Goal: Task Accomplishment & Management: Use online tool/utility

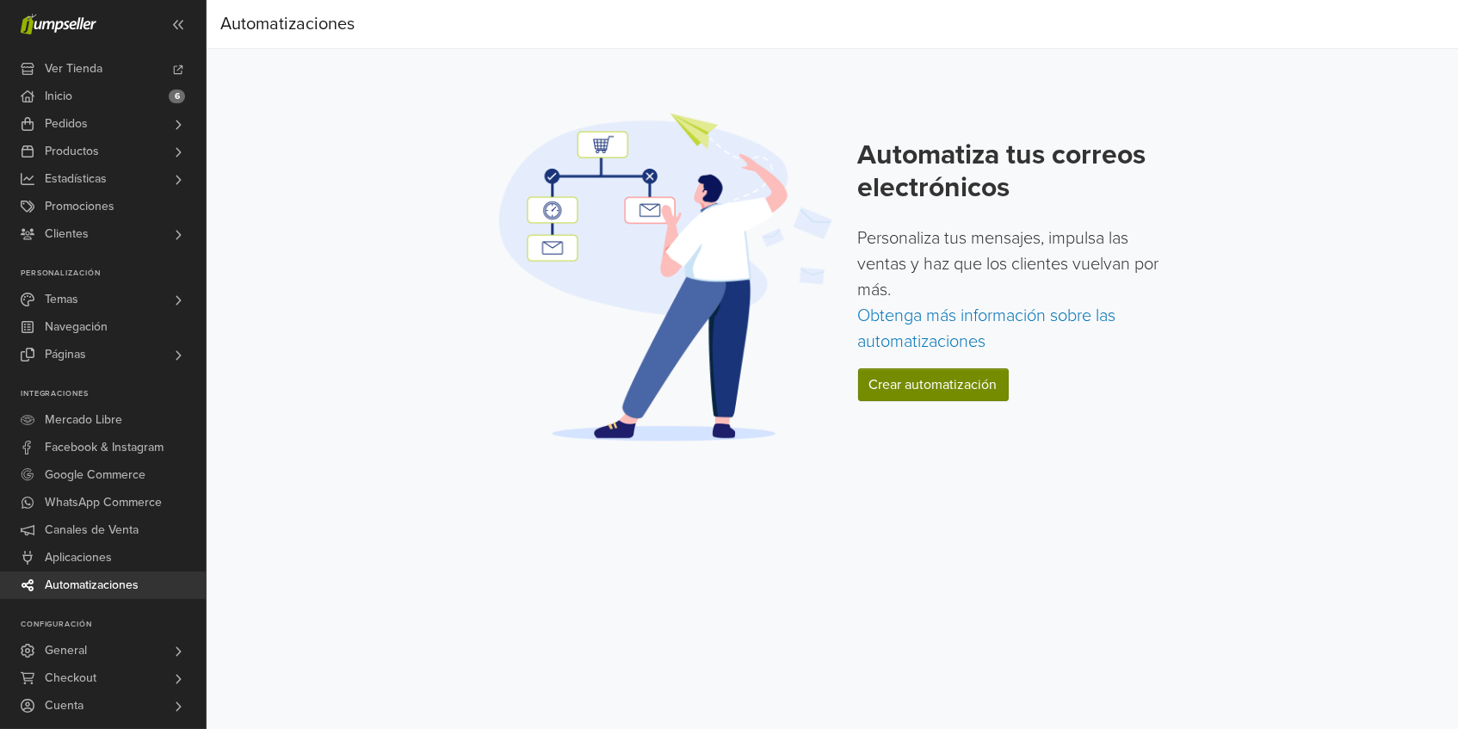
click at [943, 383] on link "Crear automatización" at bounding box center [933, 384] width 151 height 33
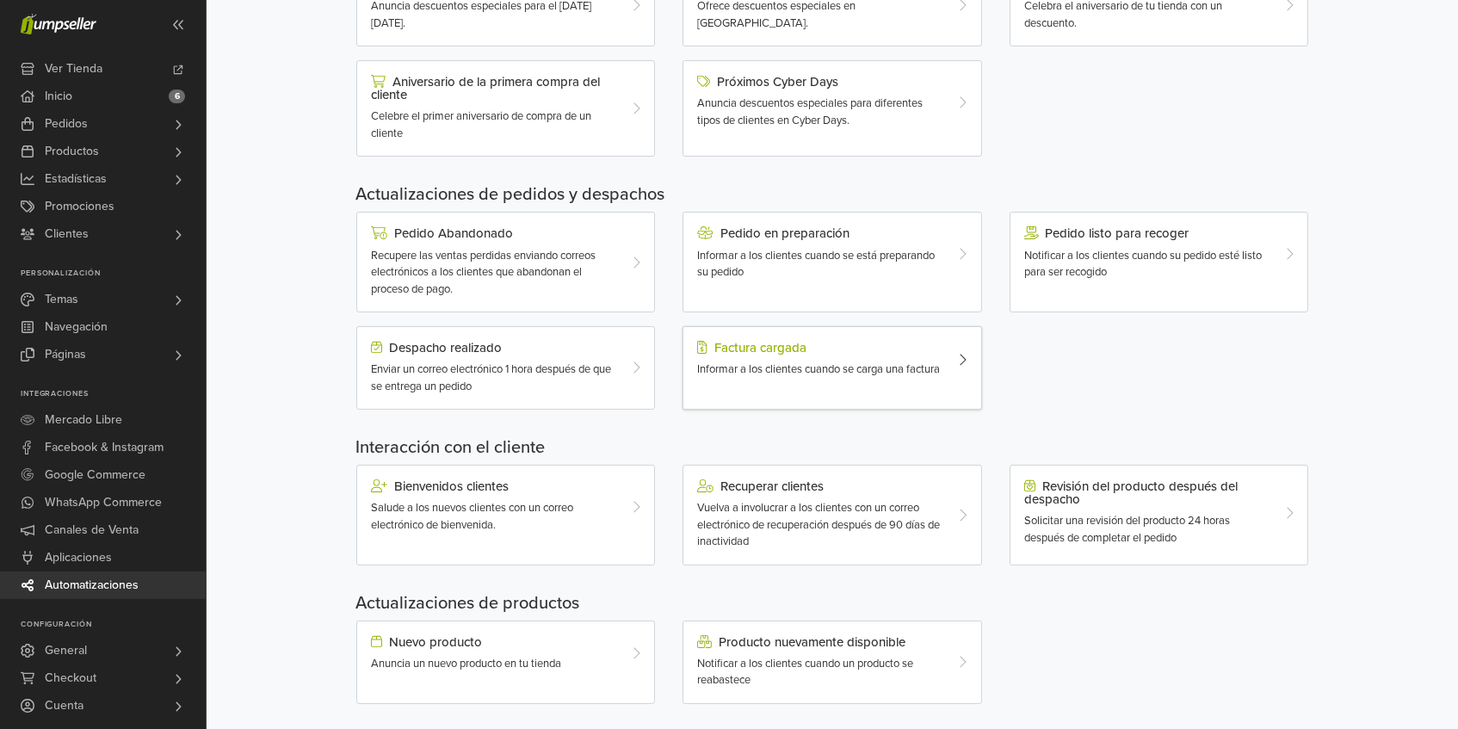
scroll to position [356, 0]
click at [907, 501] on span "Vuelva a involucrar a los clientes con un correo electrónico de recuperación de…" at bounding box center [818, 522] width 243 height 47
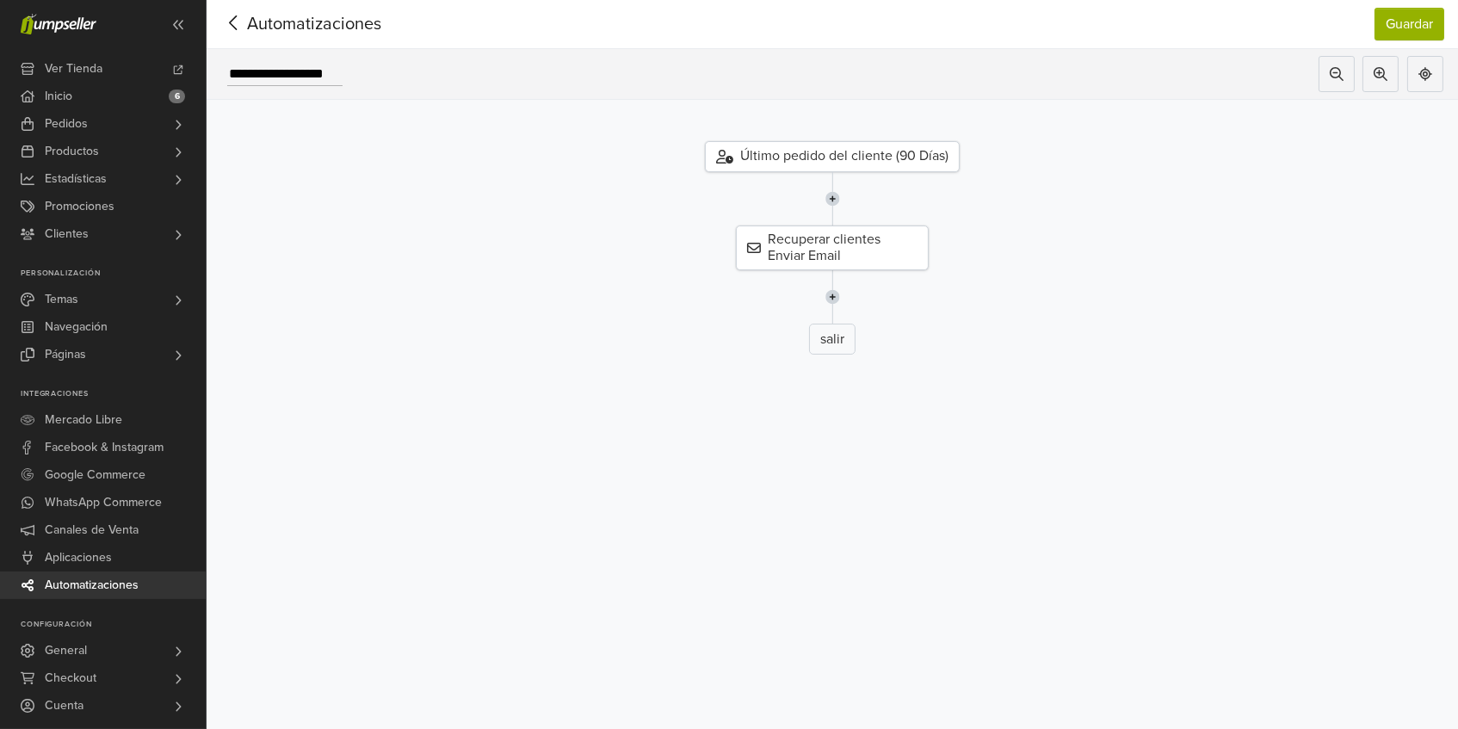
click at [232, 18] on icon at bounding box center [233, 23] width 27 height 22
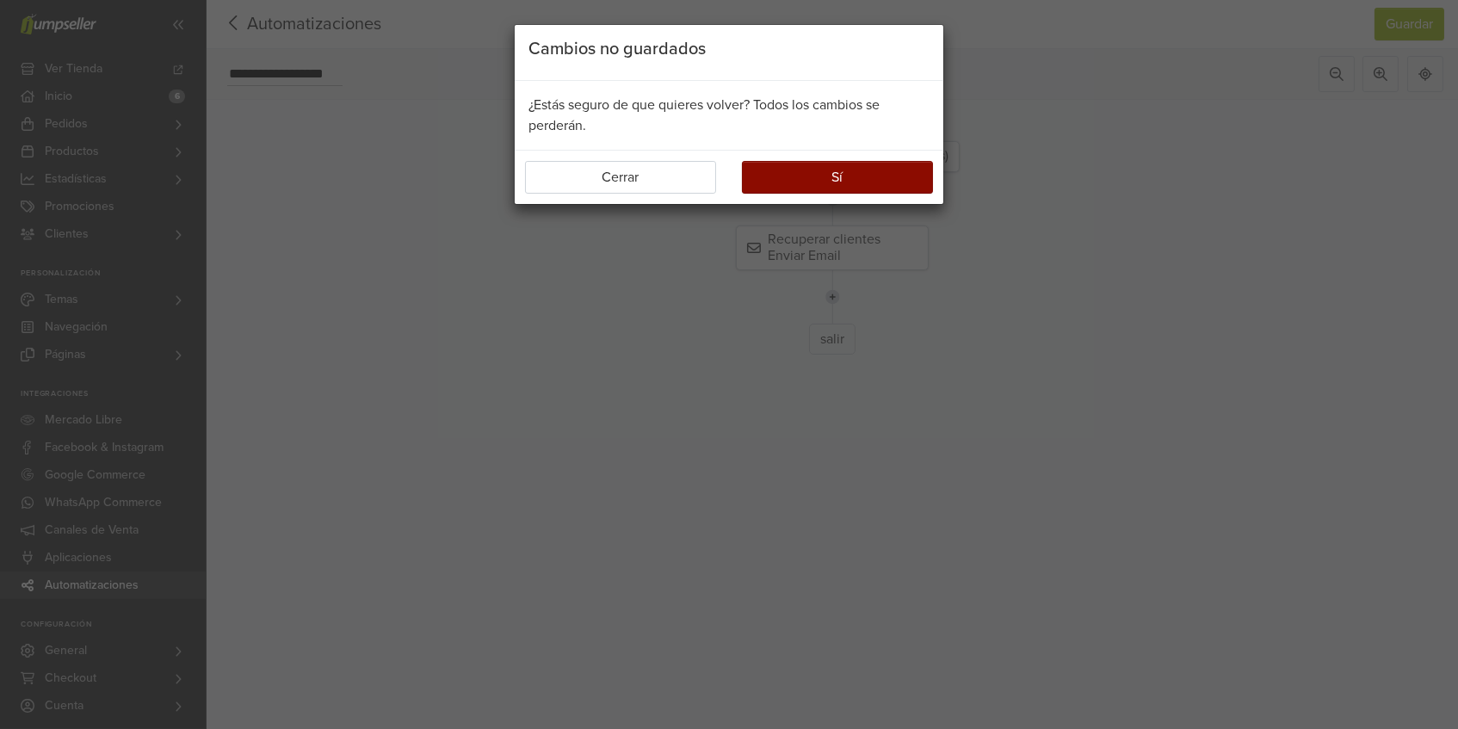
click at [778, 182] on button "Sí" at bounding box center [837, 177] width 191 height 33
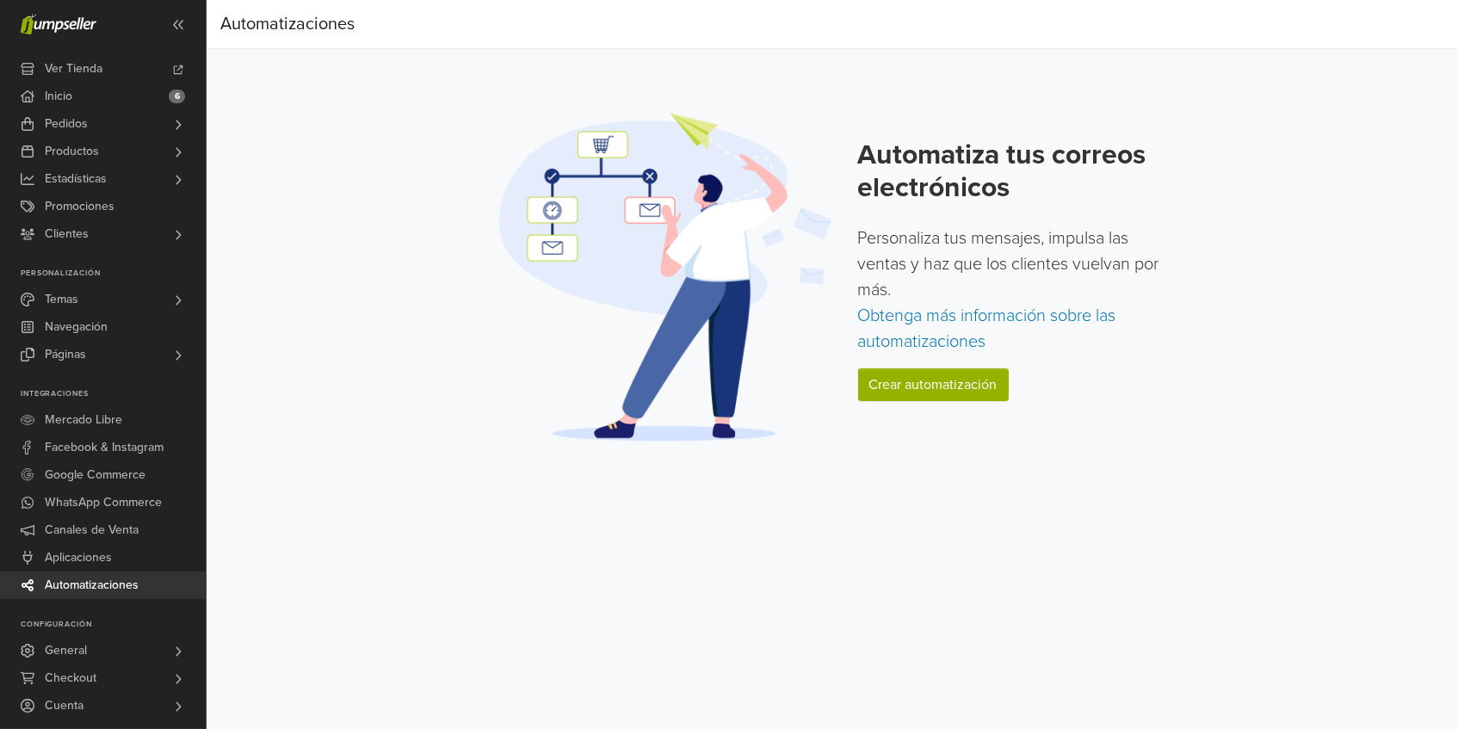
click at [898, 356] on div "Automatiza tus correos electrónicos Personaliza tus mensajes, impulsa las venta…" at bounding box center [1015, 277] width 314 height 276
click at [919, 380] on link "Crear automatización" at bounding box center [933, 384] width 151 height 33
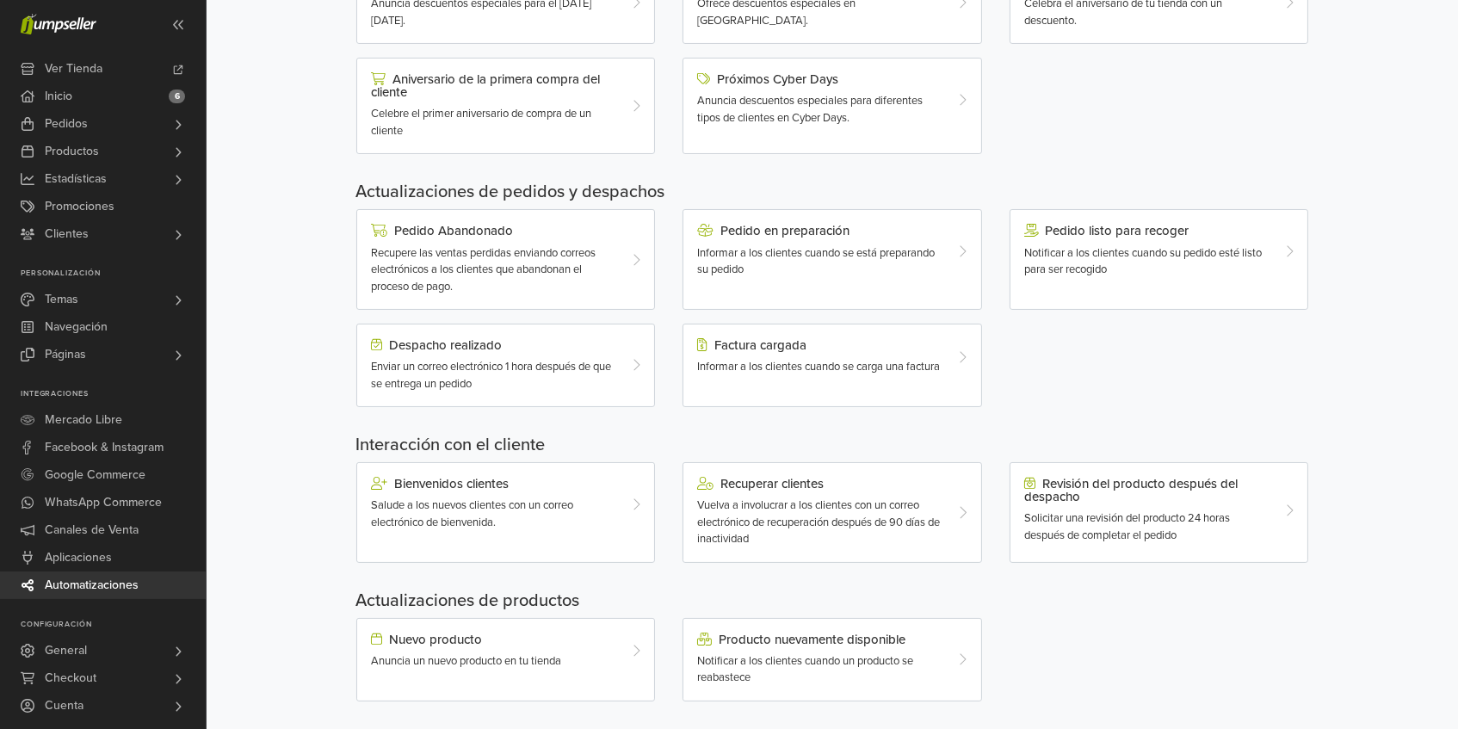
scroll to position [356, 0]
click at [622, 649] on div "Nuevo producto Anuncia un nuevo producto en tu tienda" at bounding box center [493, 652] width 271 height 38
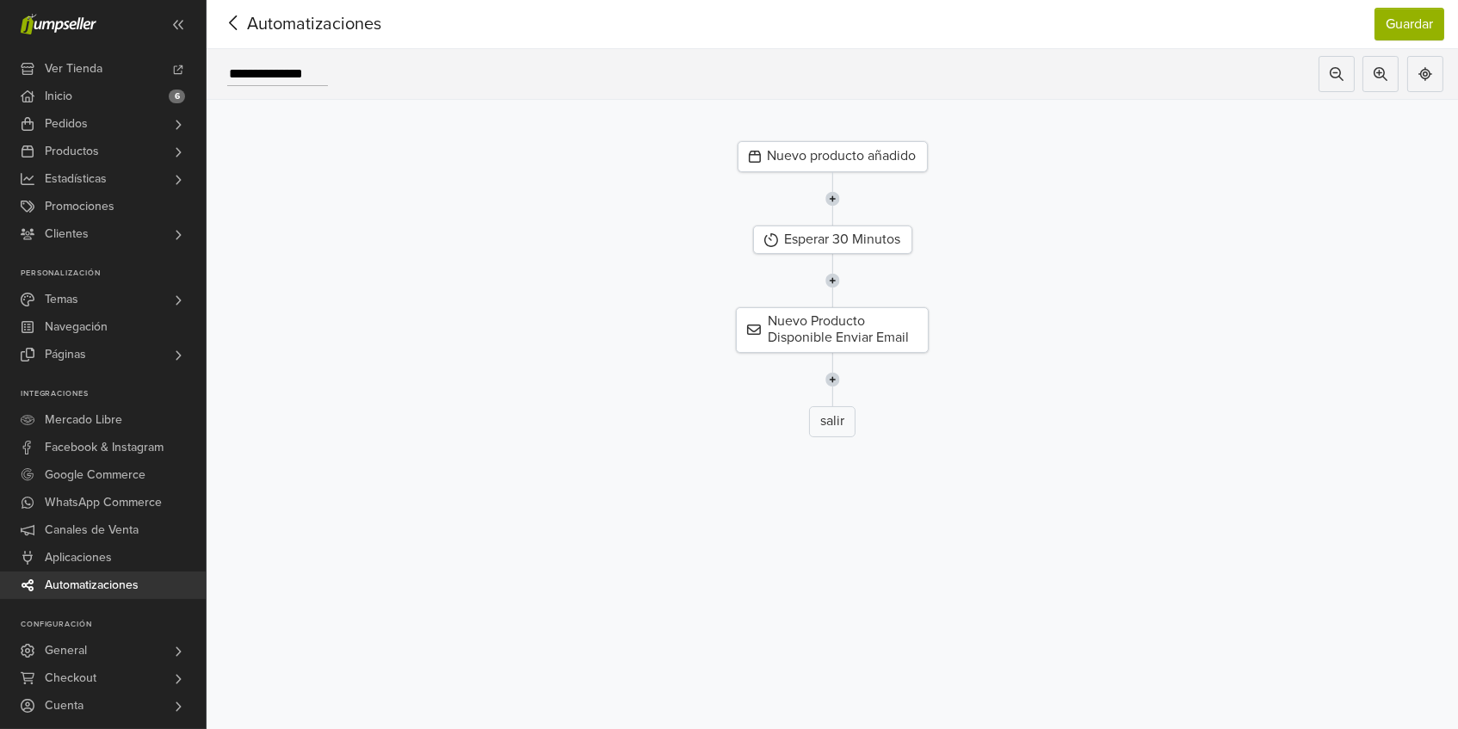
click at [861, 157] on div "Nuevo producto añadido" at bounding box center [832, 156] width 190 height 31
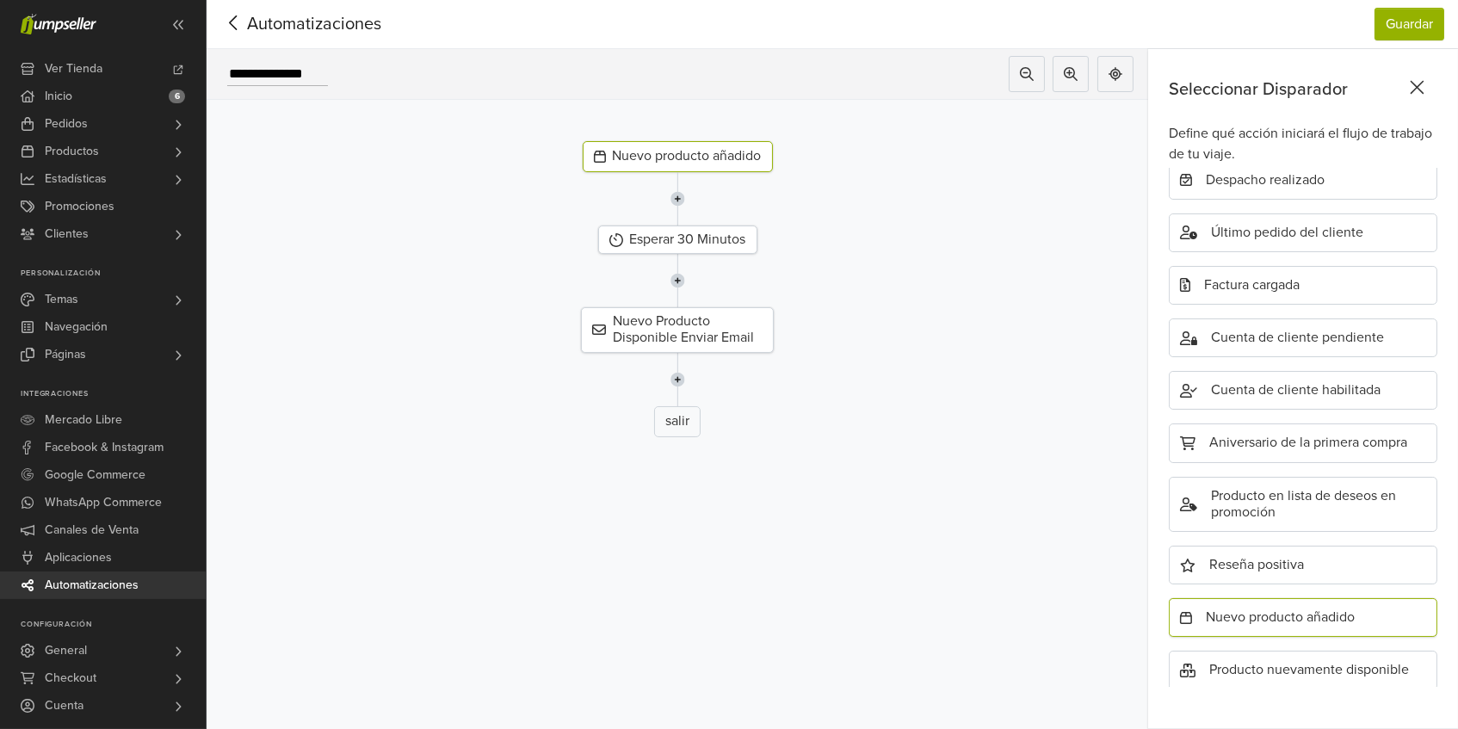
scroll to position [2, 0]
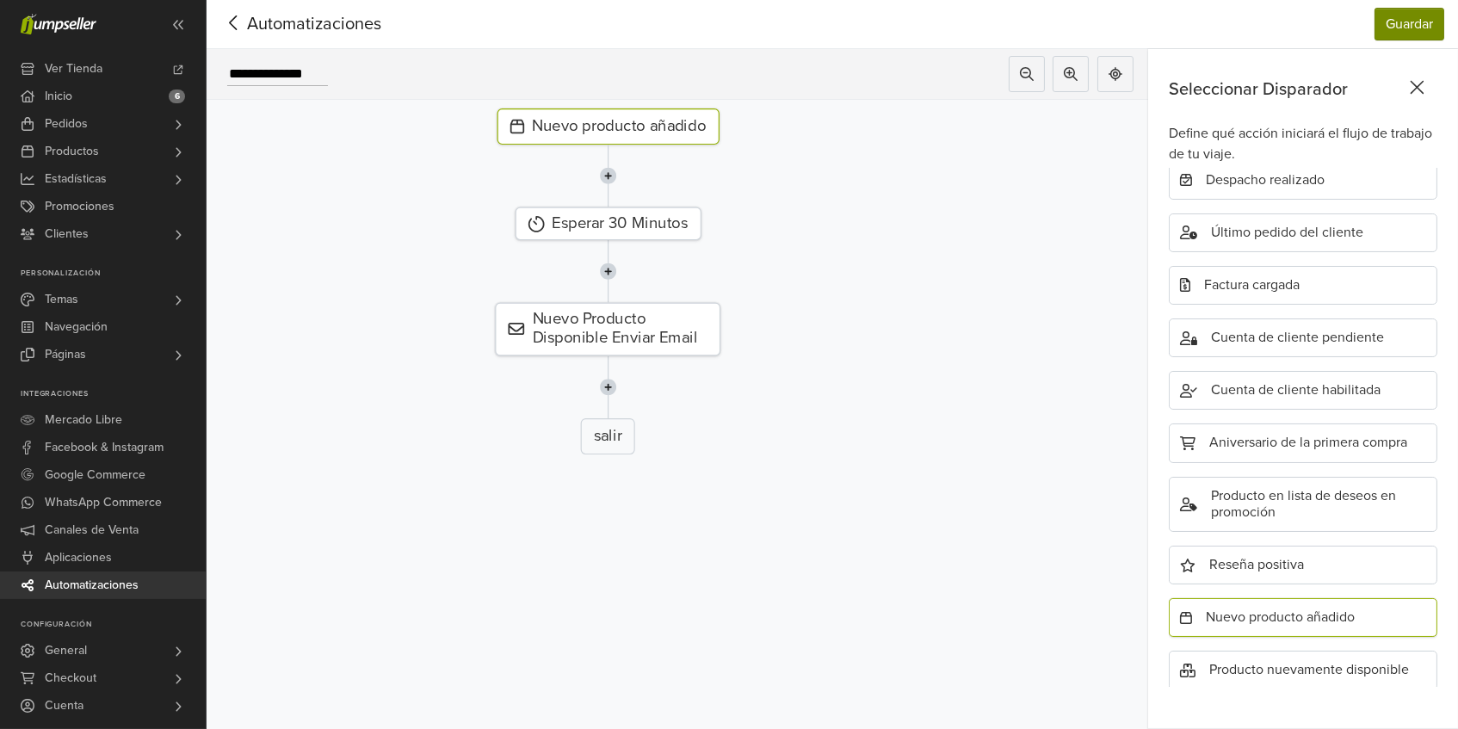
click at [1406, 29] on button "Guardar" at bounding box center [1409, 24] width 70 height 33
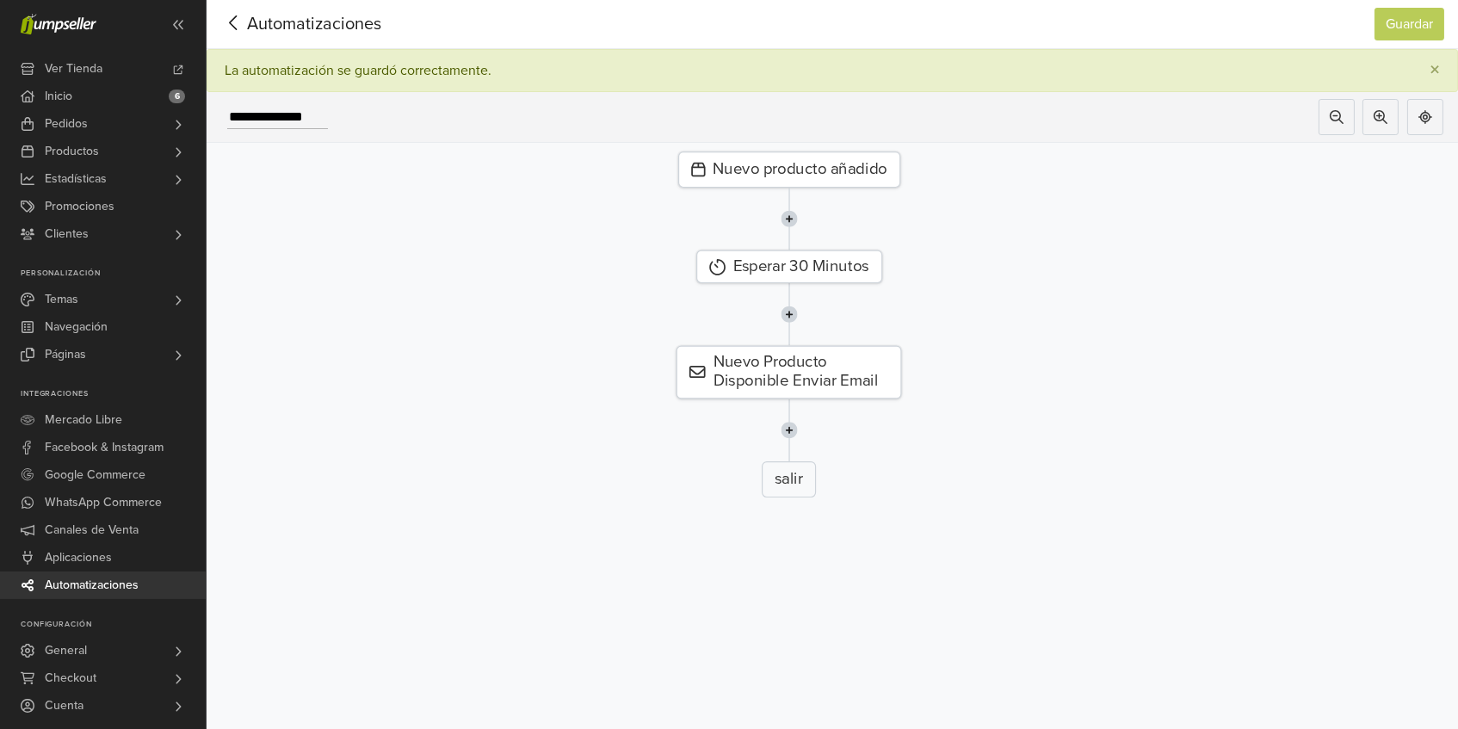
click at [793, 214] on img at bounding box center [789, 219] width 17 height 62
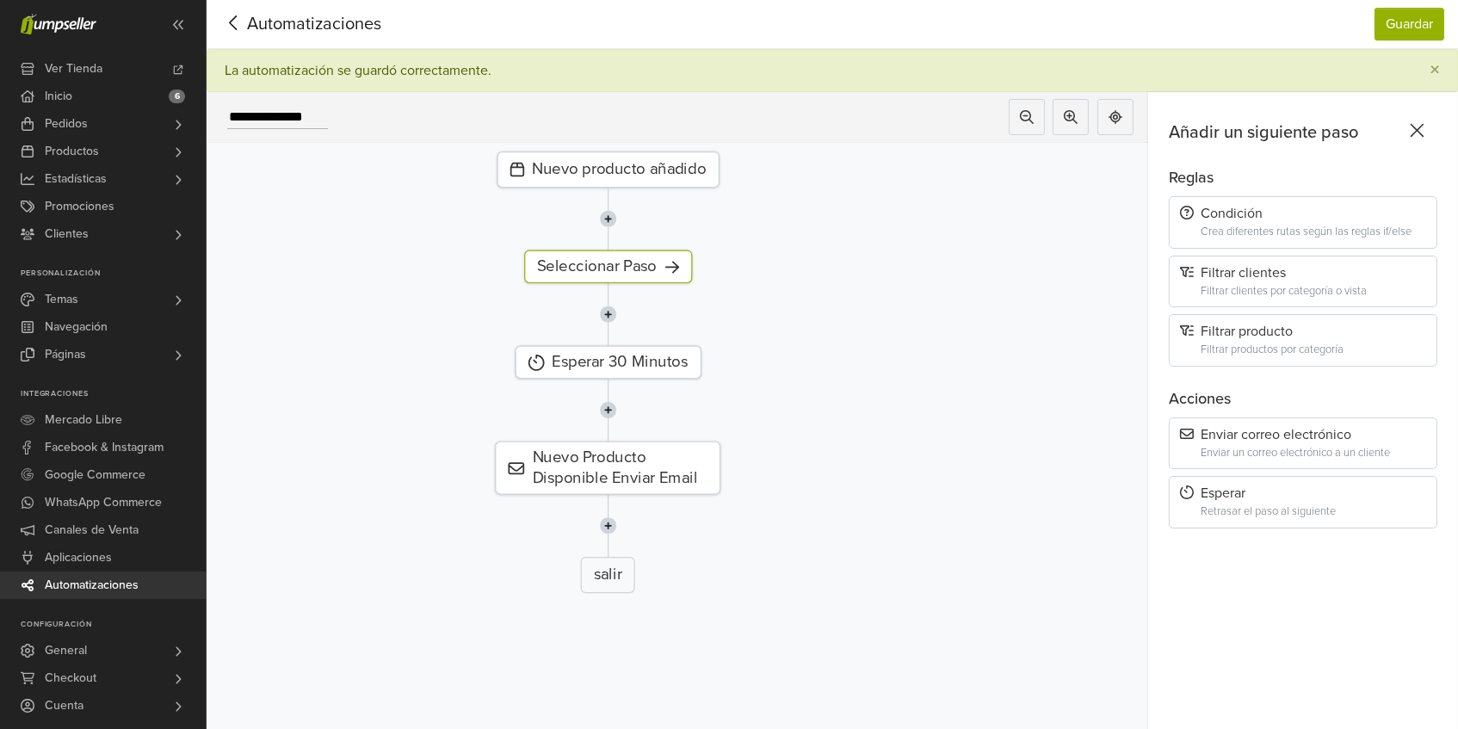
click at [670, 161] on div "Nuevo producto añadido" at bounding box center [608, 169] width 222 height 36
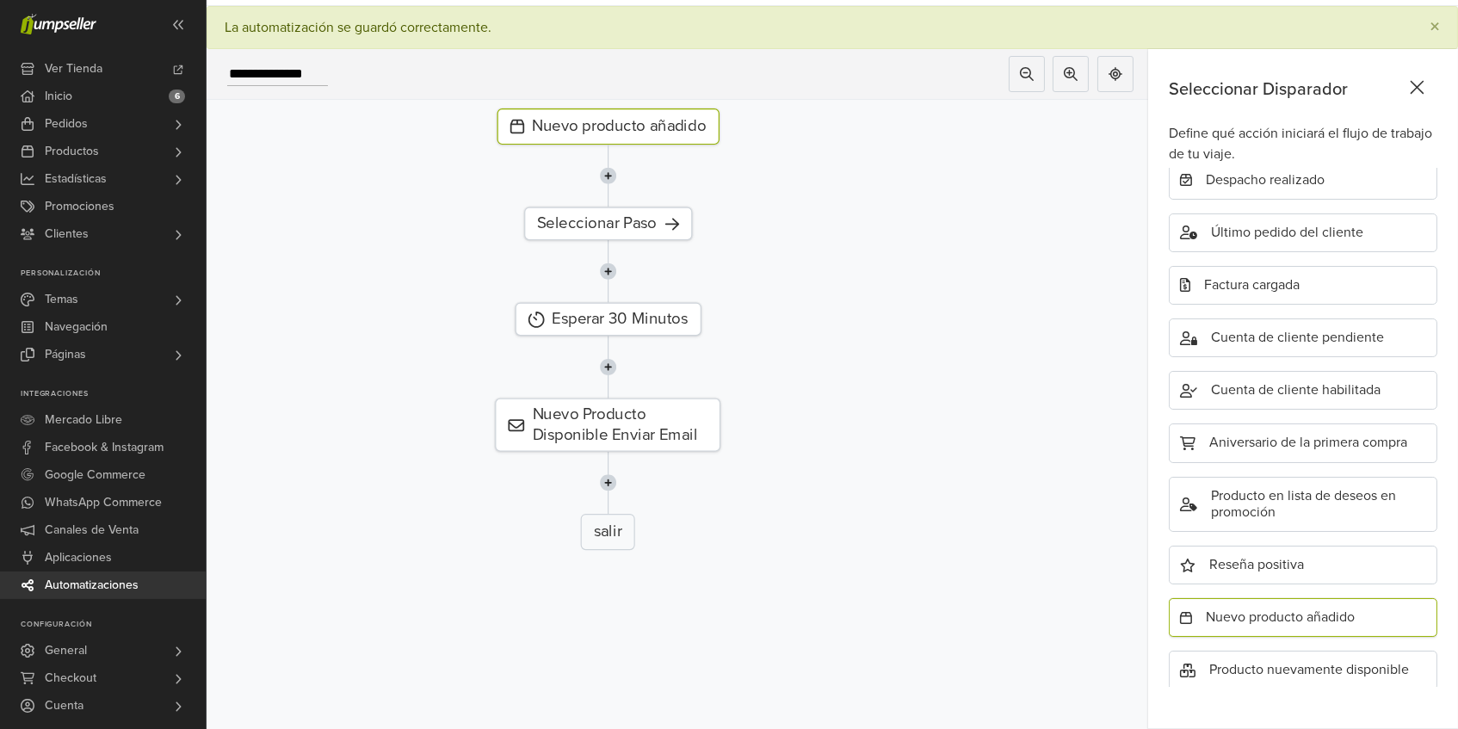
scroll to position [44, 0]
click at [678, 221] on icon at bounding box center [671, 224] width 14 height 16
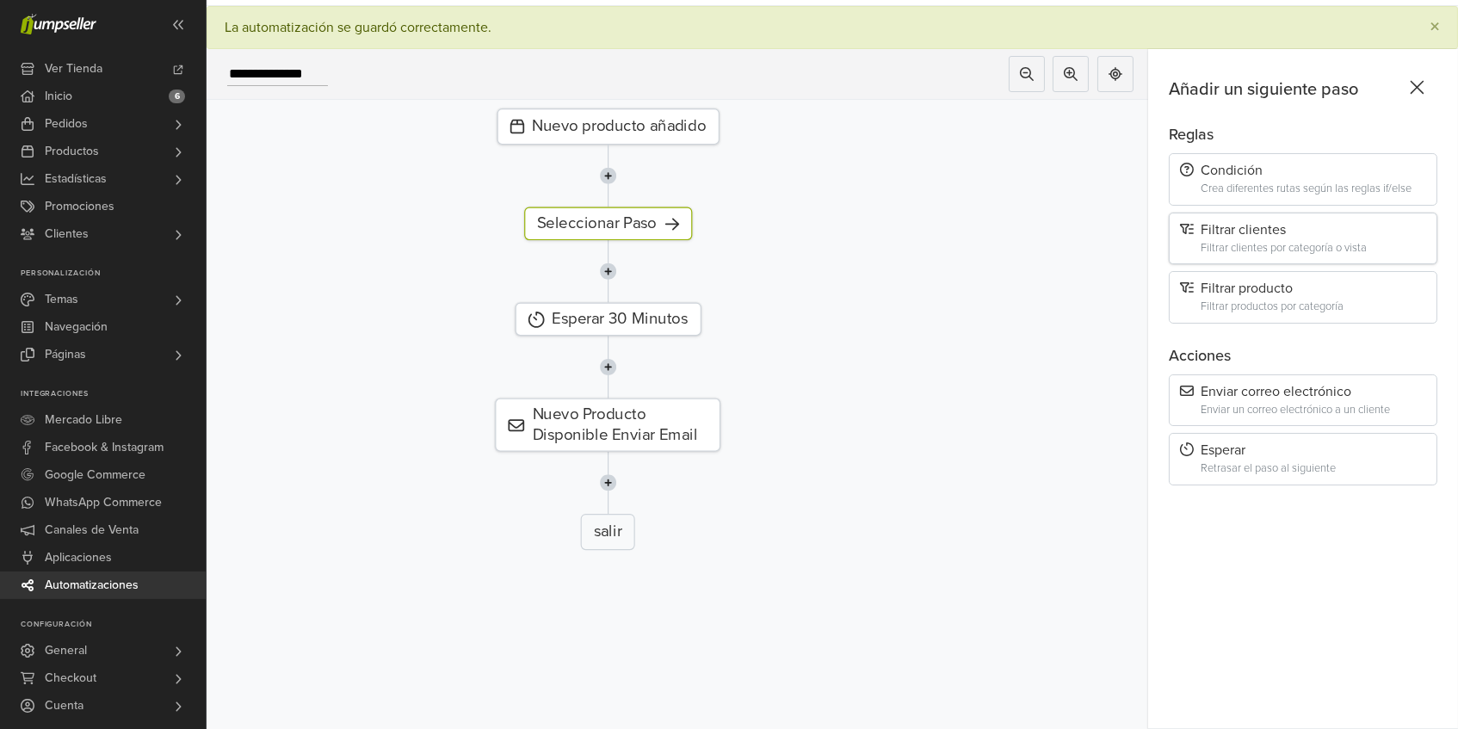
click at [1228, 230] on div "Filtrar clientes" at bounding box center [1303, 230] width 246 height 16
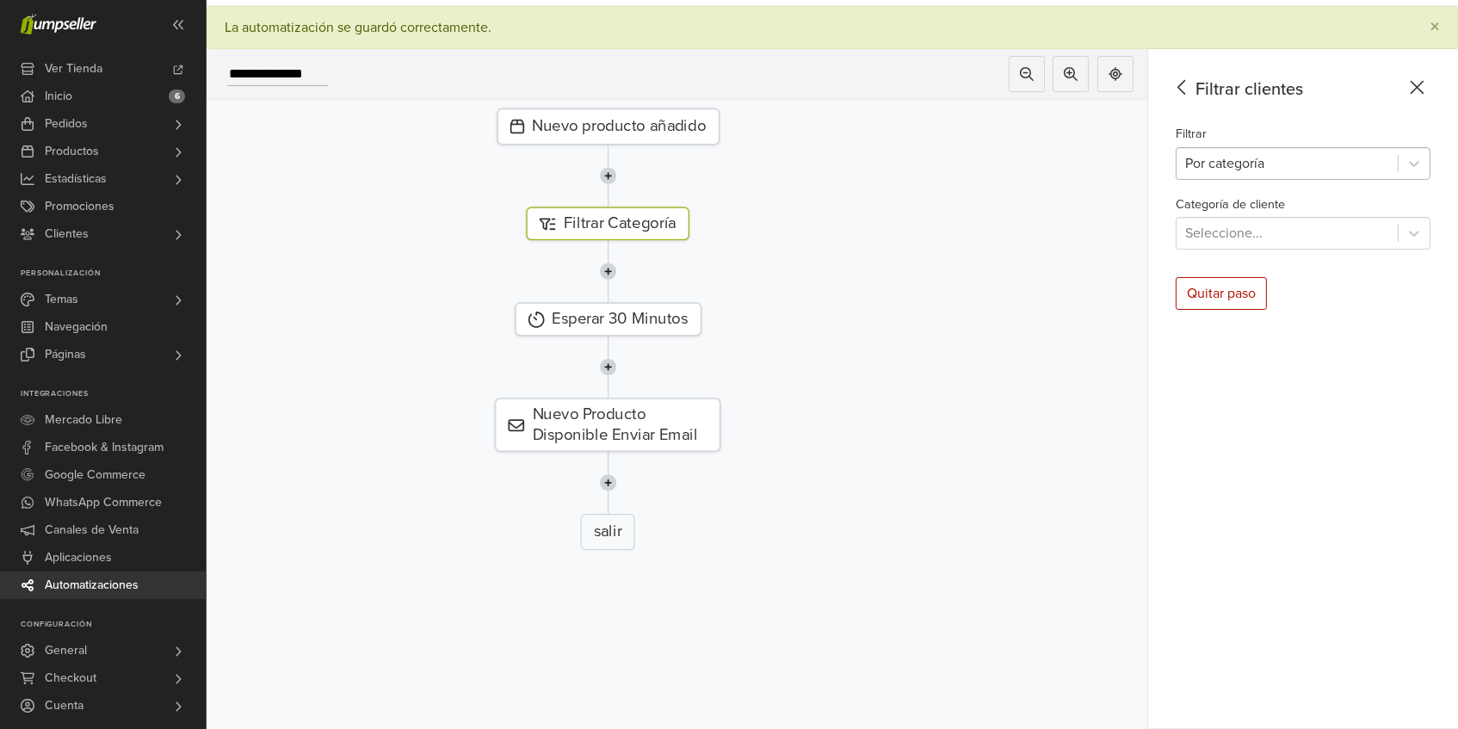
click at [1281, 176] on div "Por categoría" at bounding box center [1286, 163] width 221 height 31
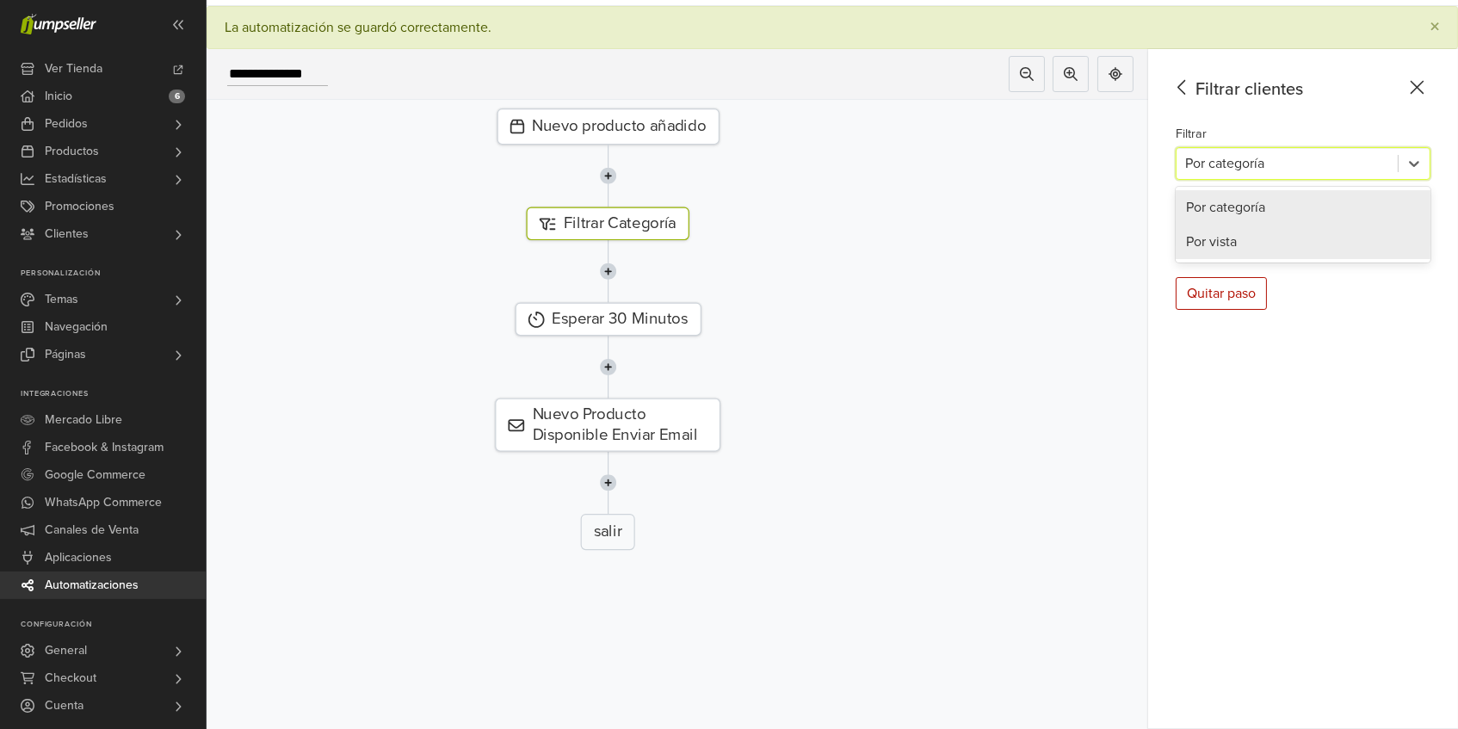
click at [1265, 231] on div "Por vista" at bounding box center [1303, 242] width 255 height 34
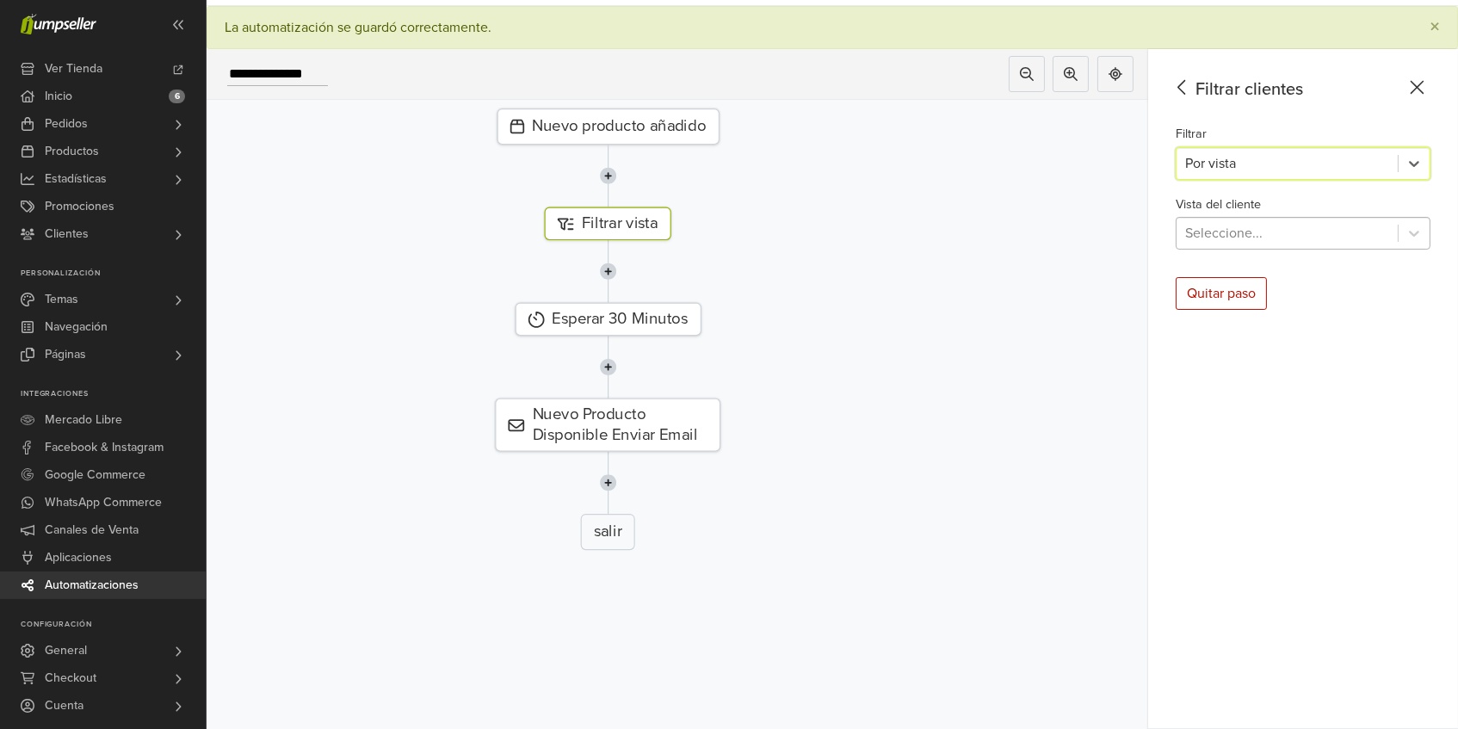
click at [1294, 230] on div at bounding box center [1287, 233] width 204 height 24
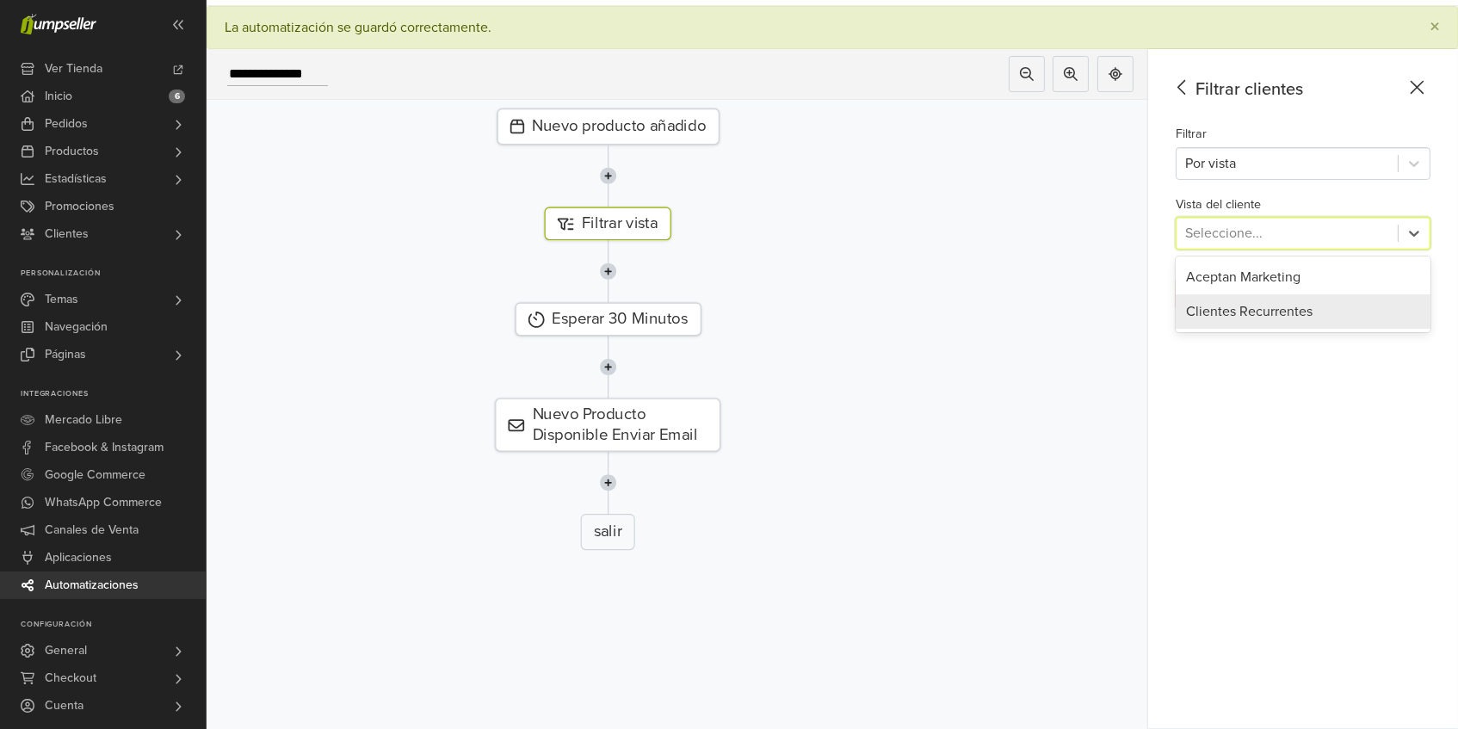
click at [1295, 312] on div "Clientes Recurrentes" at bounding box center [1303, 311] width 255 height 34
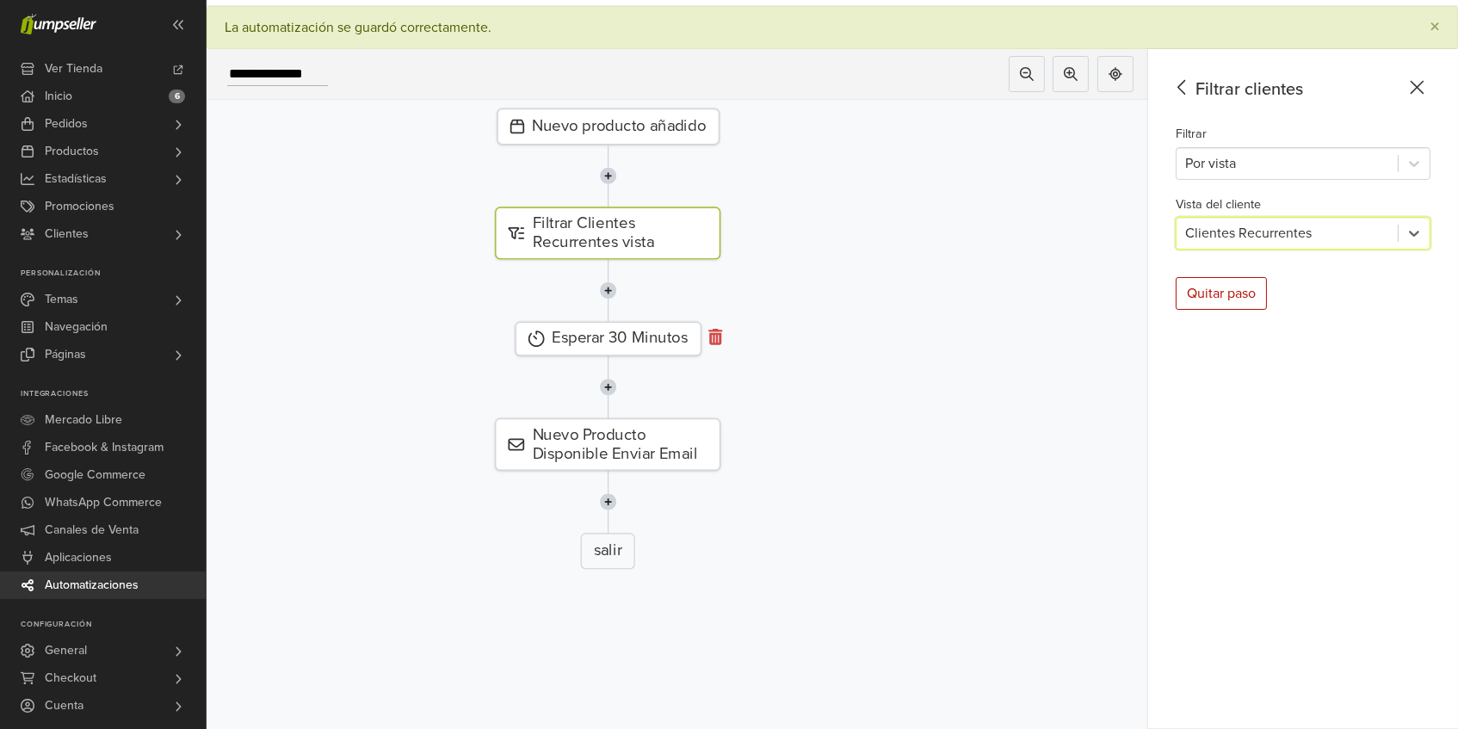
click at [716, 335] on icon at bounding box center [715, 337] width 14 height 16
click at [606, 295] on img at bounding box center [607, 291] width 17 height 62
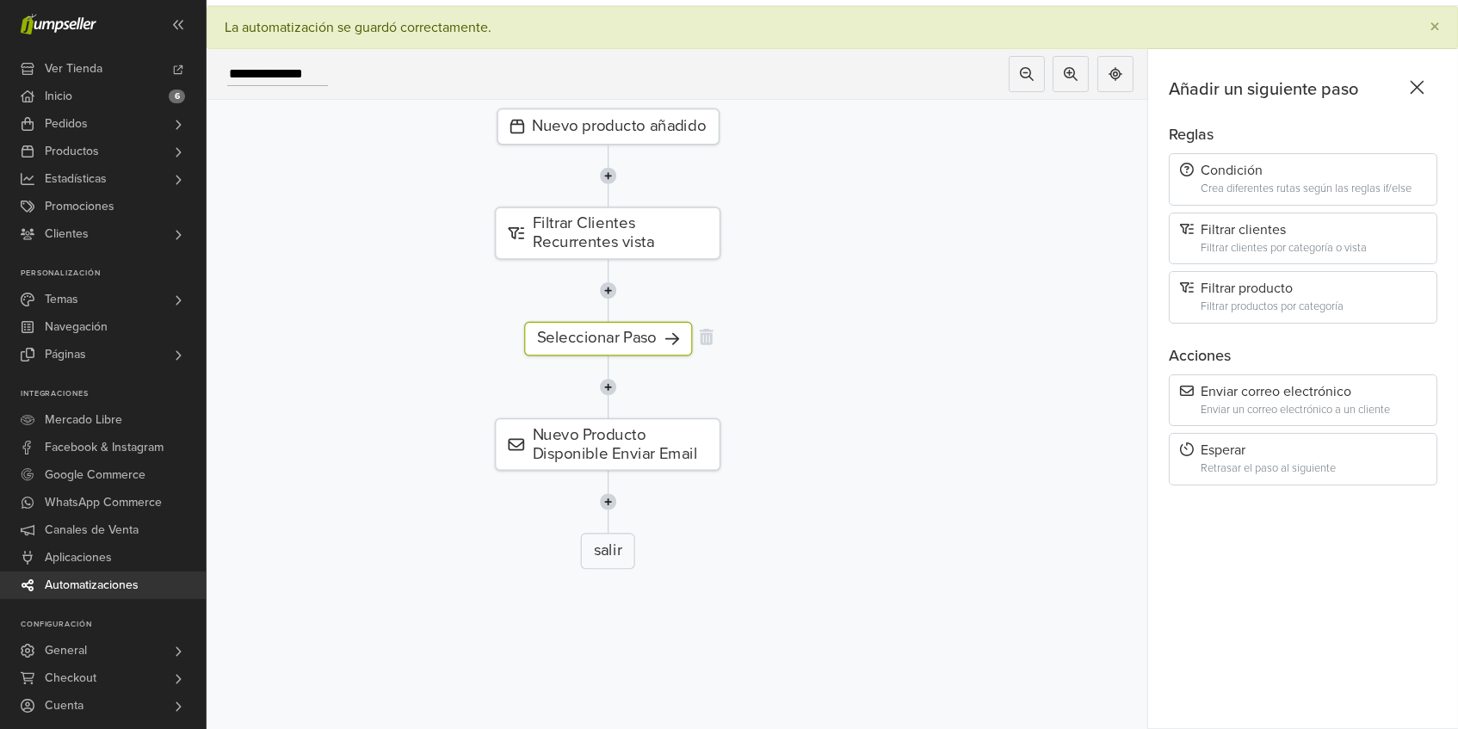
click at [647, 343] on div "Seleccionar Paso" at bounding box center [608, 339] width 168 height 34
click at [710, 335] on icon at bounding box center [707, 337] width 14 height 16
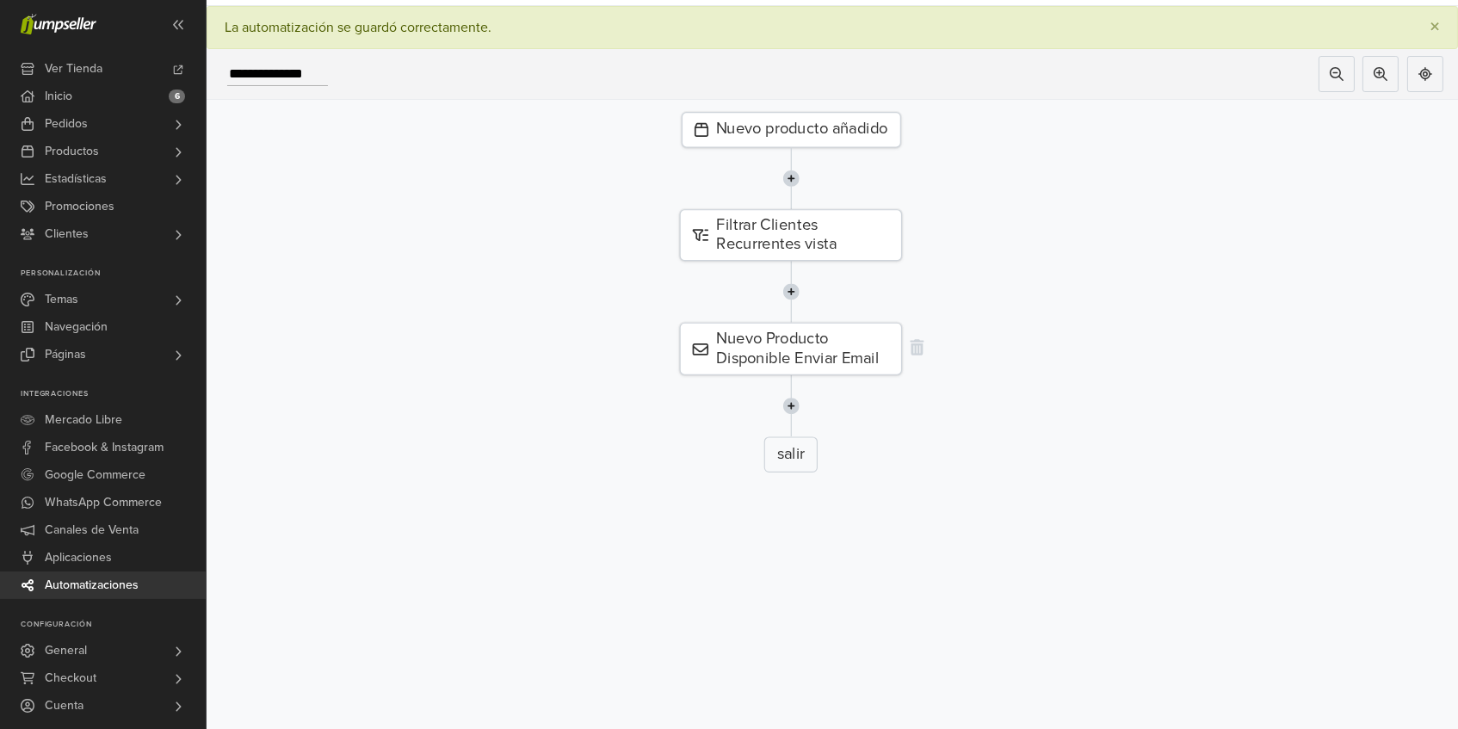
click at [858, 348] on div "Nuevo Producto Disponible Enviar Email" at bounding box center [791, 349] width 222 height 52
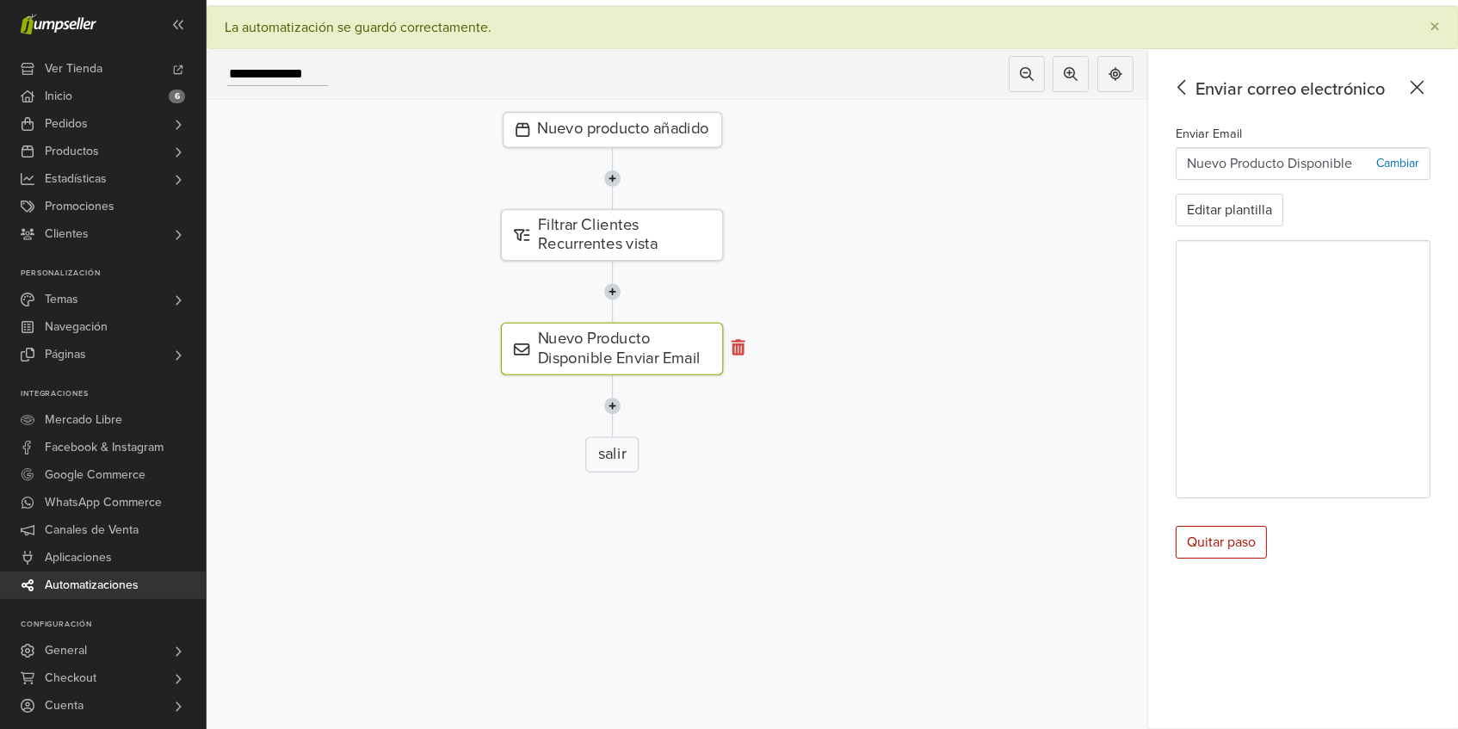
click at [744, 341] on icon at bounding box center [738, 346] width 14 height 15
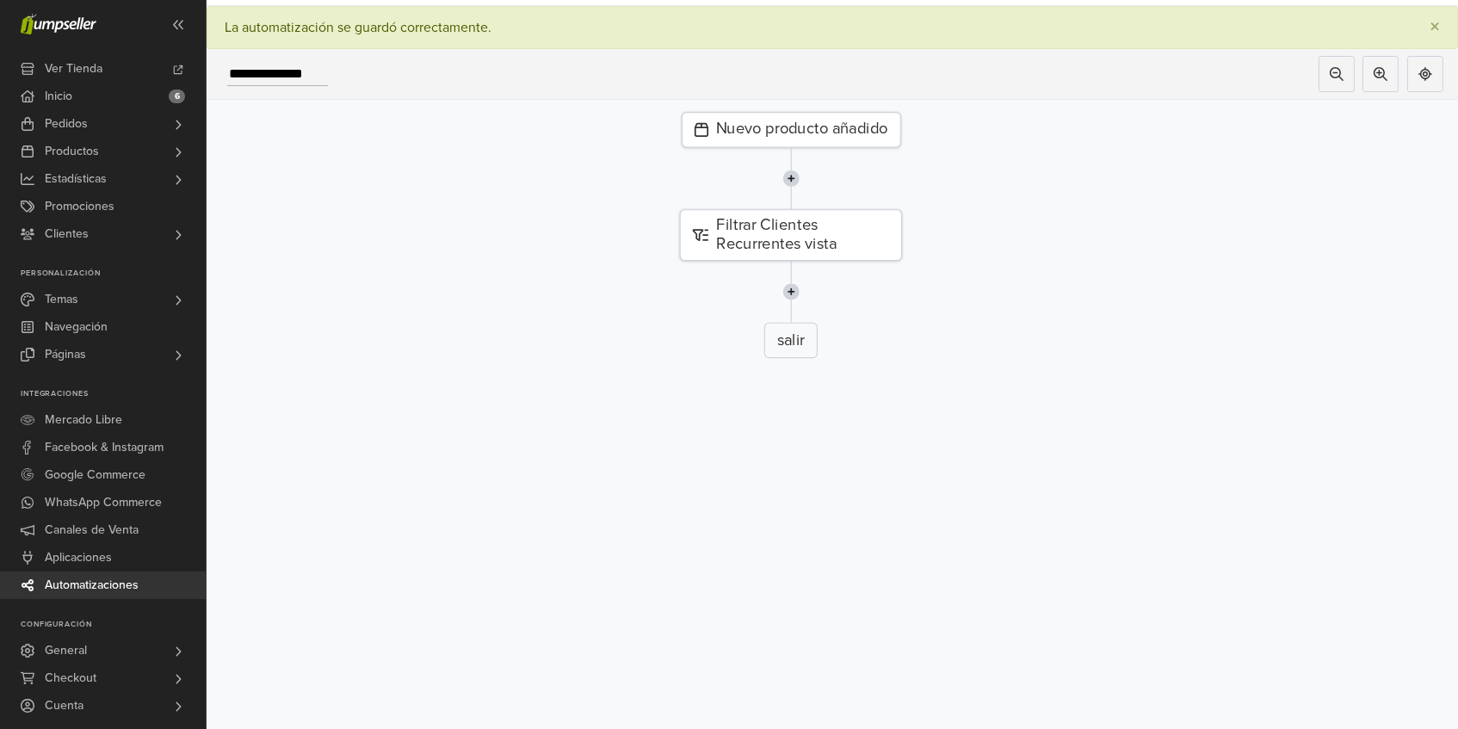
click at [791, 290] on img at bounding box center [790, 293] width 17 height 62
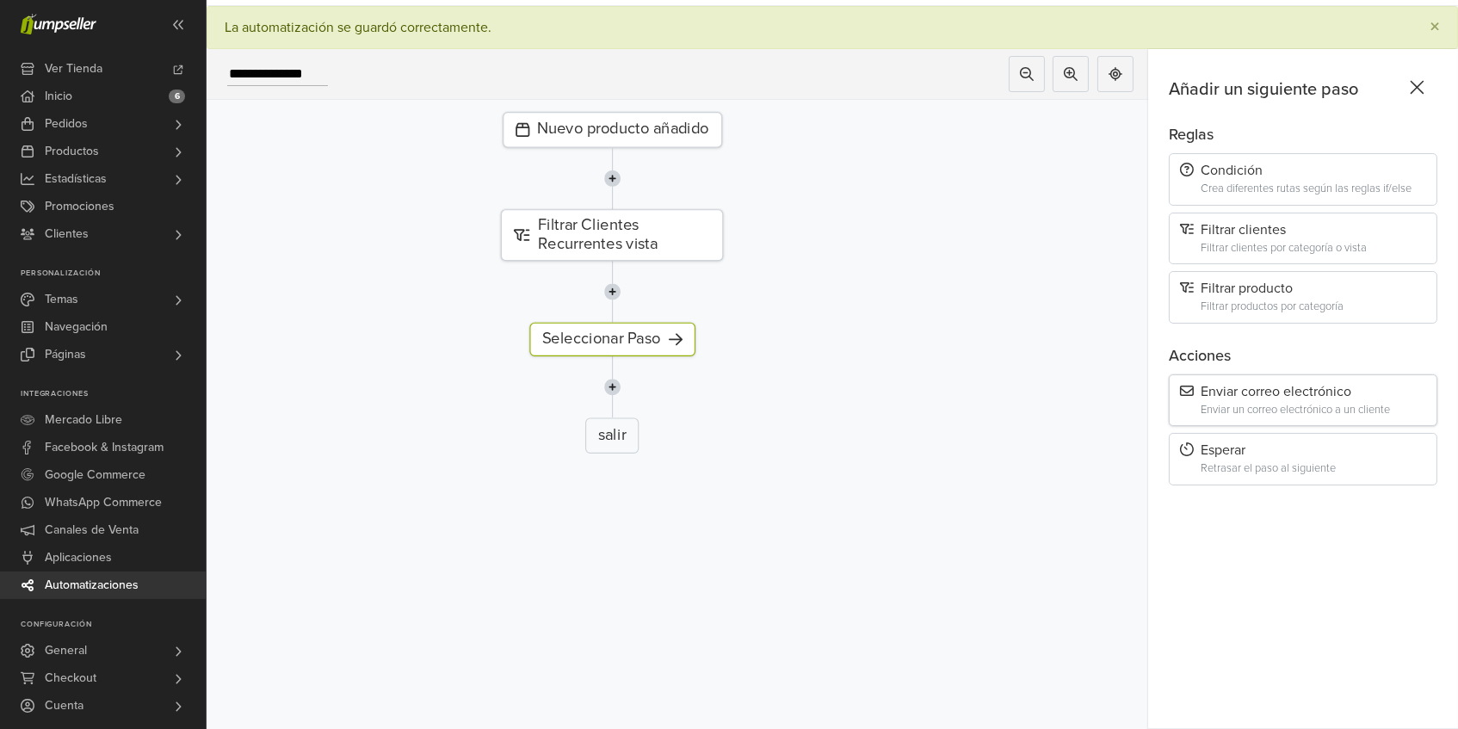
click at [1331, 392] on div "Enviar correo electrónico" at bounding box center [1303, 392] width 246 height 16
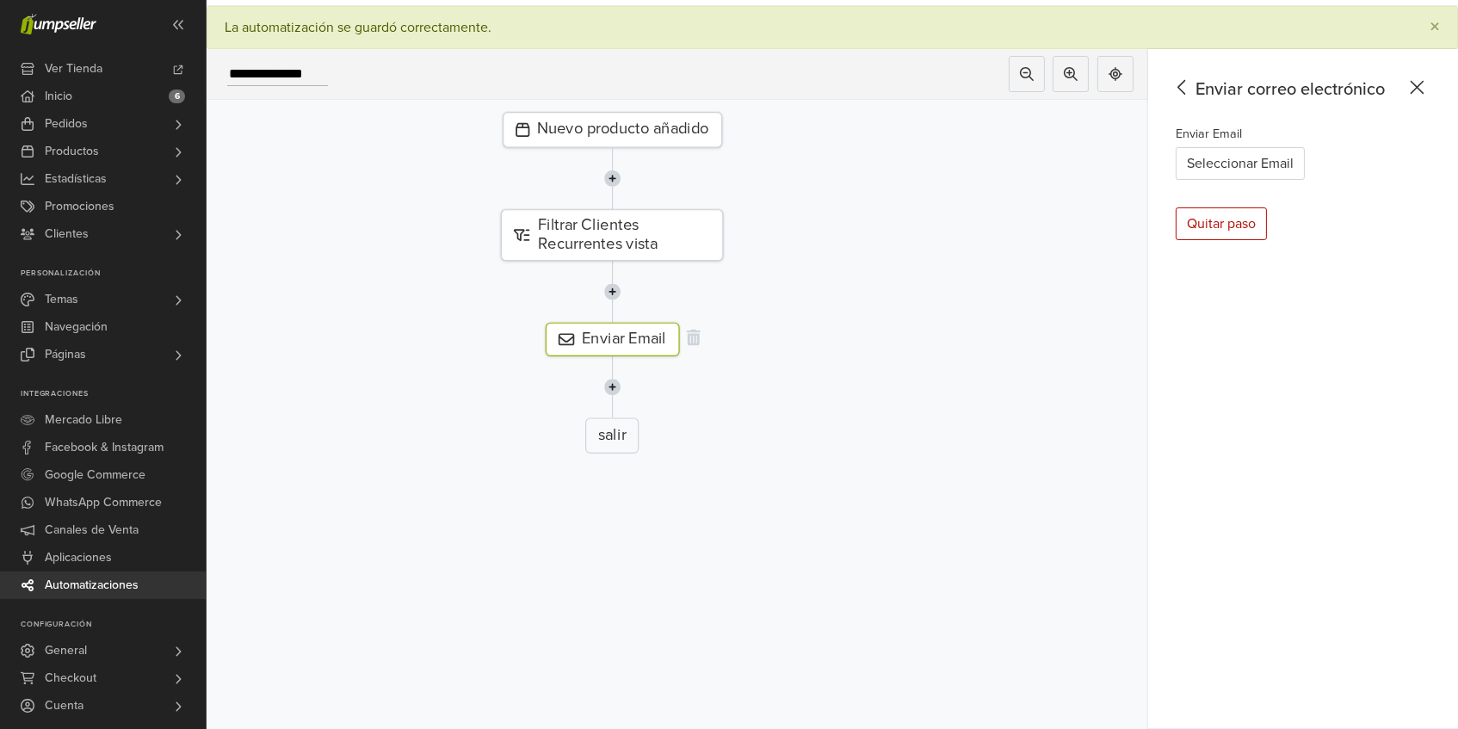
click at [639, 347] on div "Enviar Email" at bounding box center [612, 339] width 134 height 33
click at [604, 433] on div "salir" at bounding box center [611, 435] width 53 height 36
click at [768, 408] on div at bounding box center [612, 386] width 1116 height 62
click at [1241, 167] on button "Seleccionar Email" at bounding box center [1240, 163] width 129 height 33
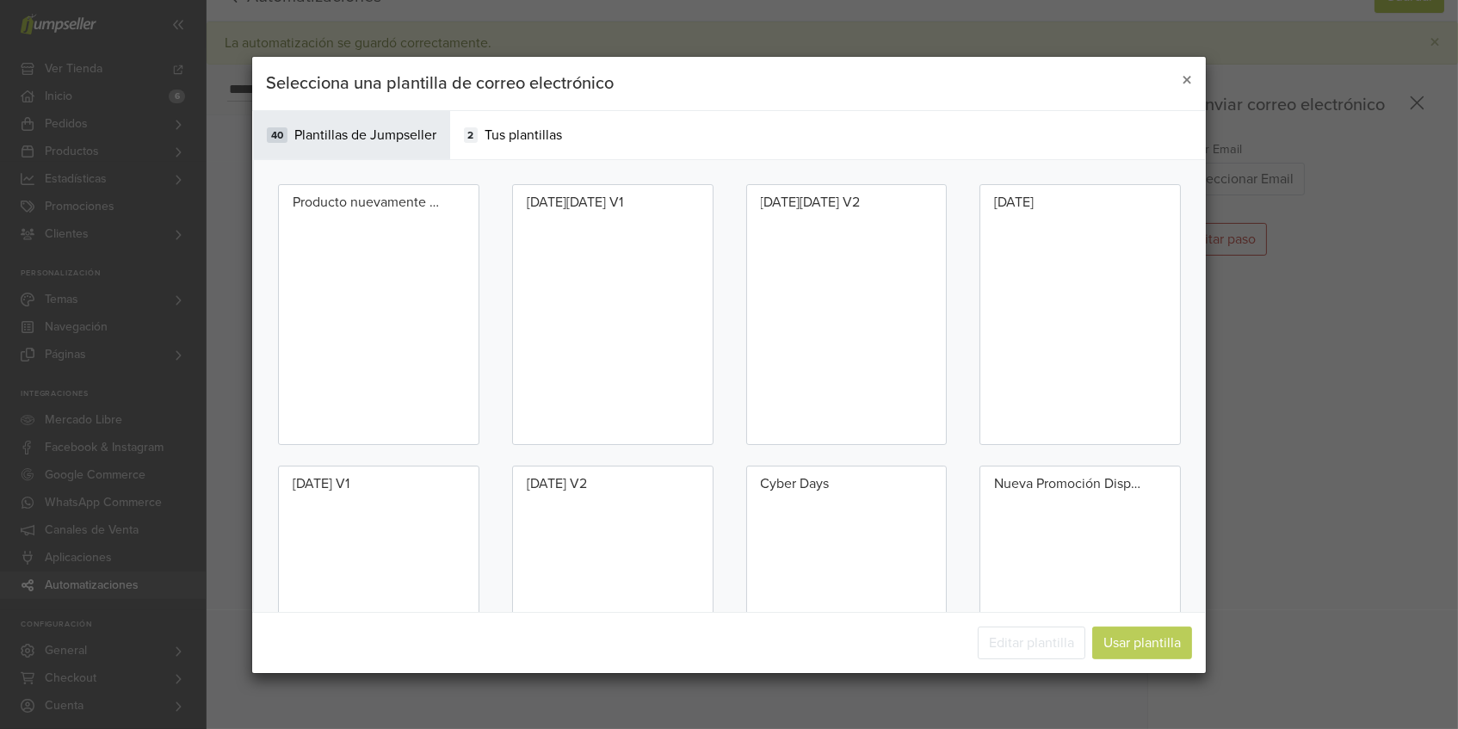
scroll to position [0, 0]
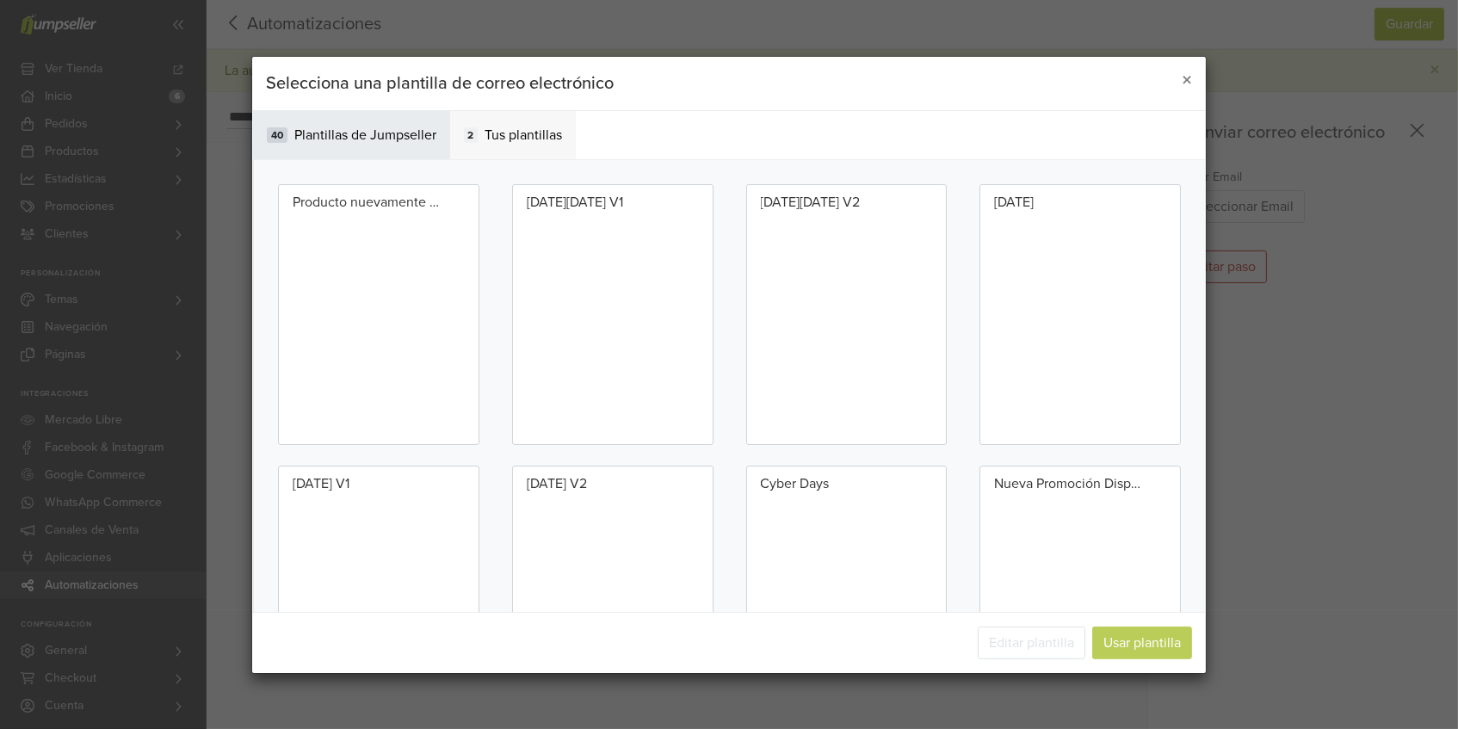
click at [525, 135] on span "Tus plantillas" at bounding box center [522, 134] width 77 height 21
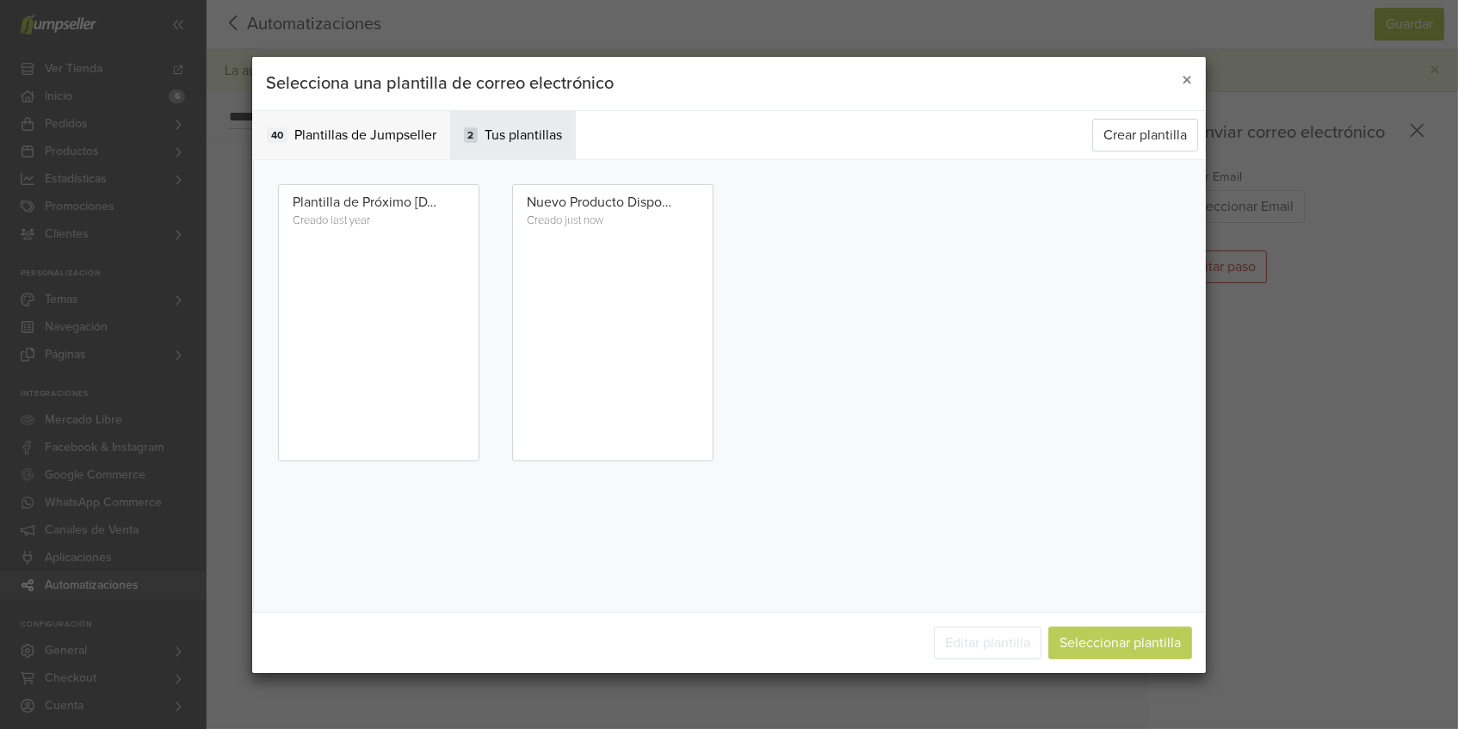
click at [394, 133] on span "Plantillas de Jumpseller" at bounding box center [365, 134] width 142 height 21
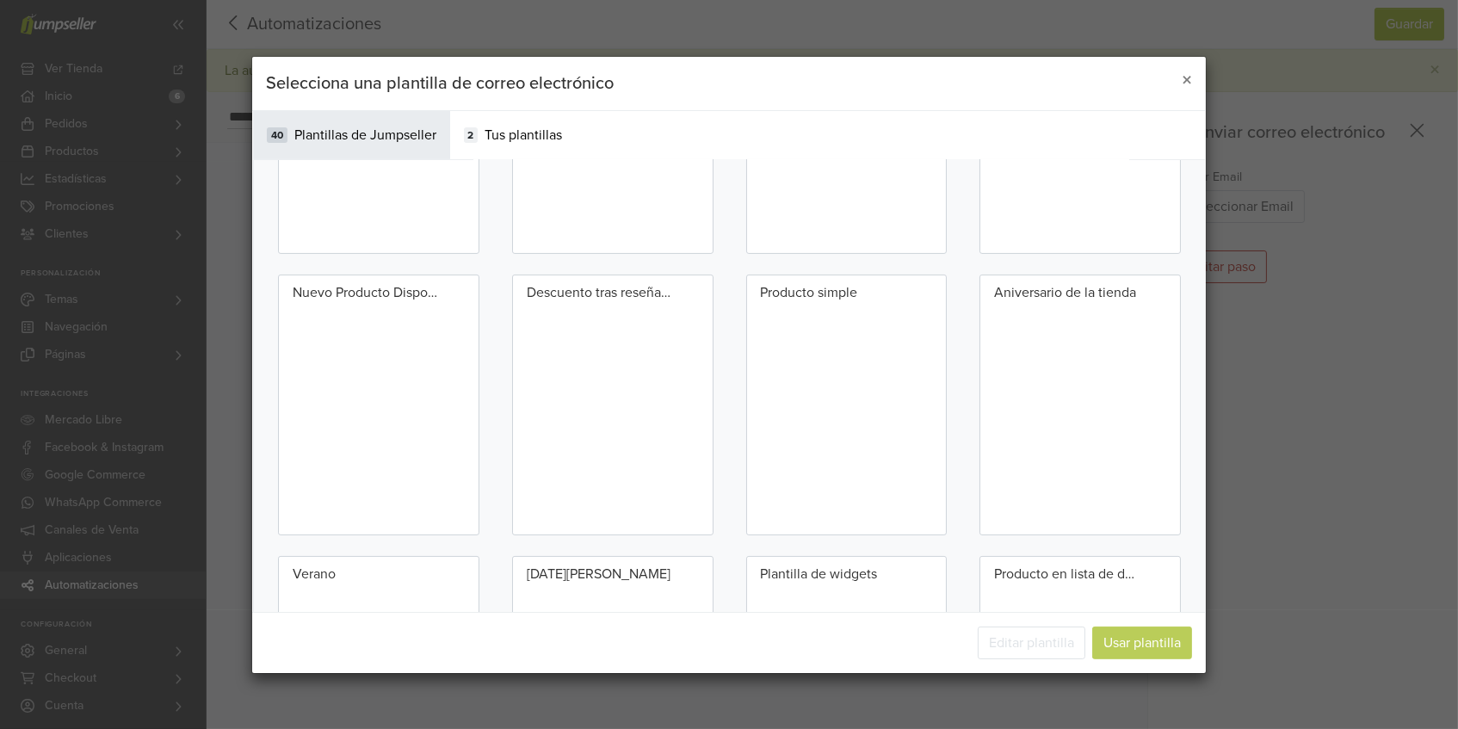
scroll to position [757, 0]
click at [481, 335] on div "Nuevo Producto Disponible" at bounding box center [379, 402] width 234 height 268
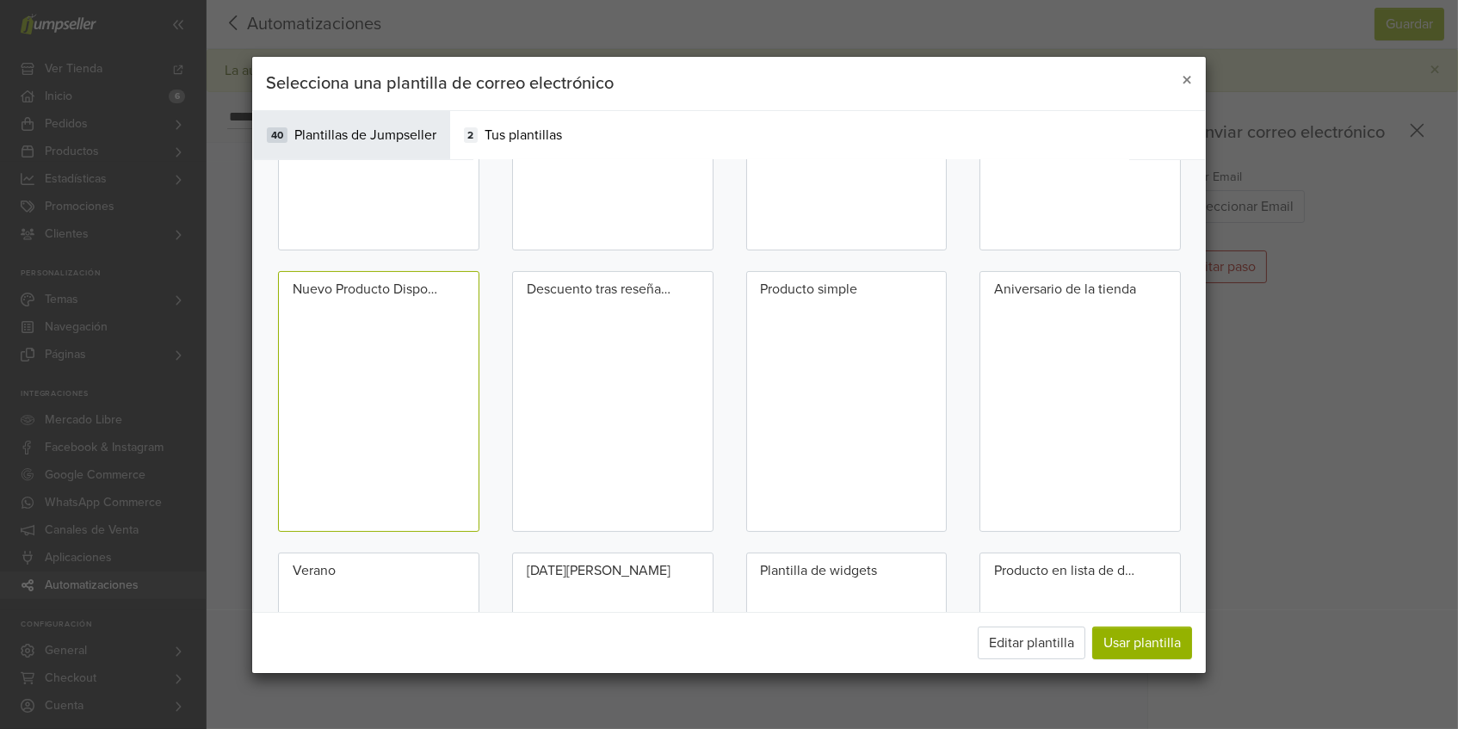
scroll to position [864, 0]
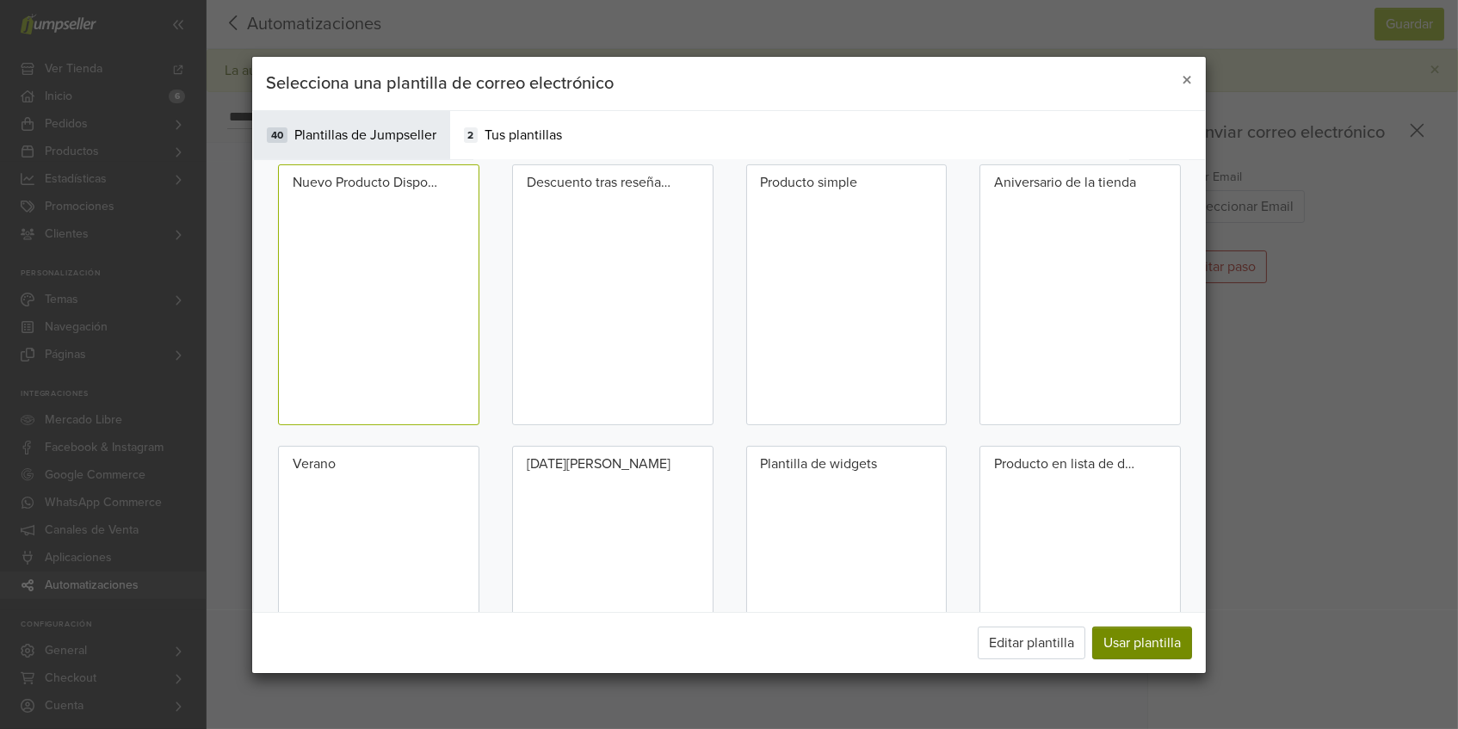
click at [1156, 647] on button "Usar plantilla" at bounding box center [1142, 642] width 100 height 33
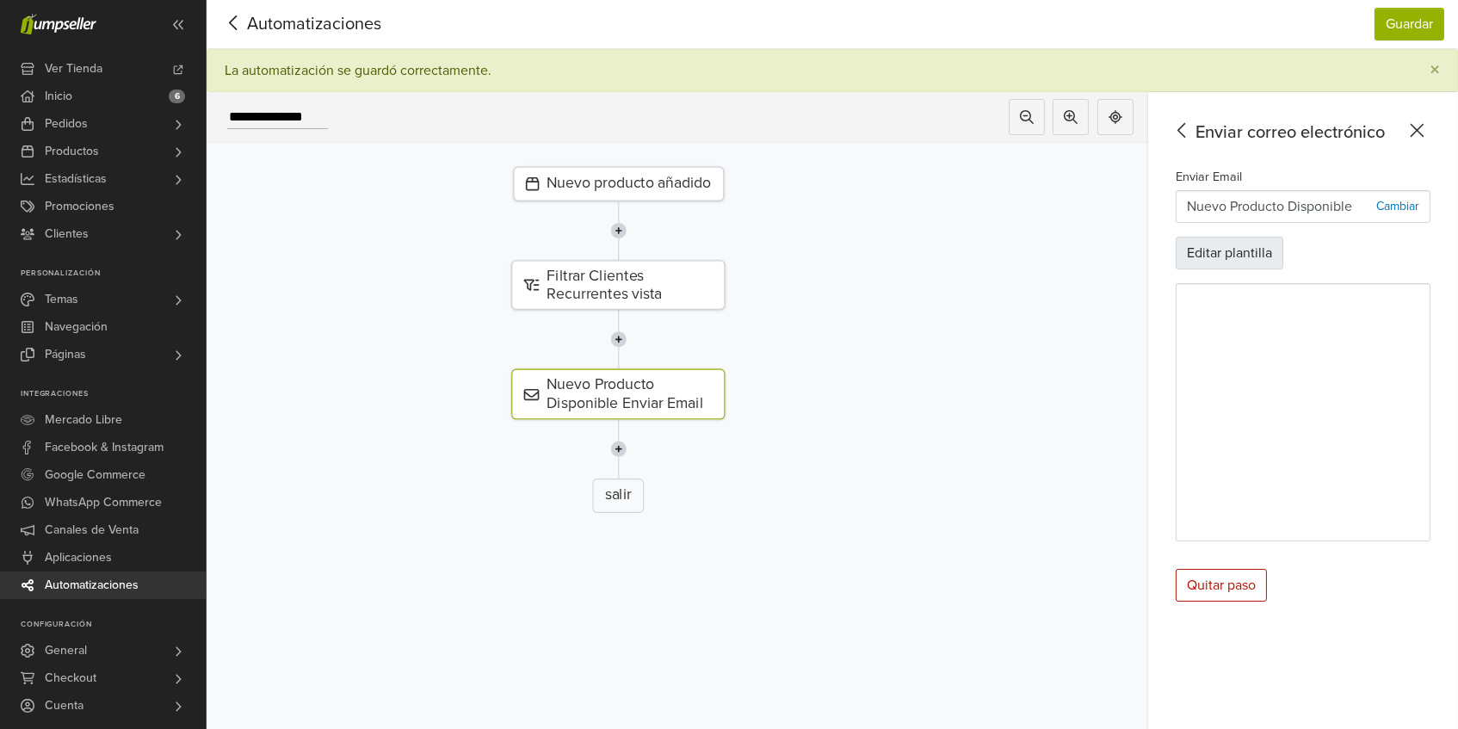
click at [1262, 253] on button "Editar plantilla" at bounding box center [1230, 253] width 108 height 33
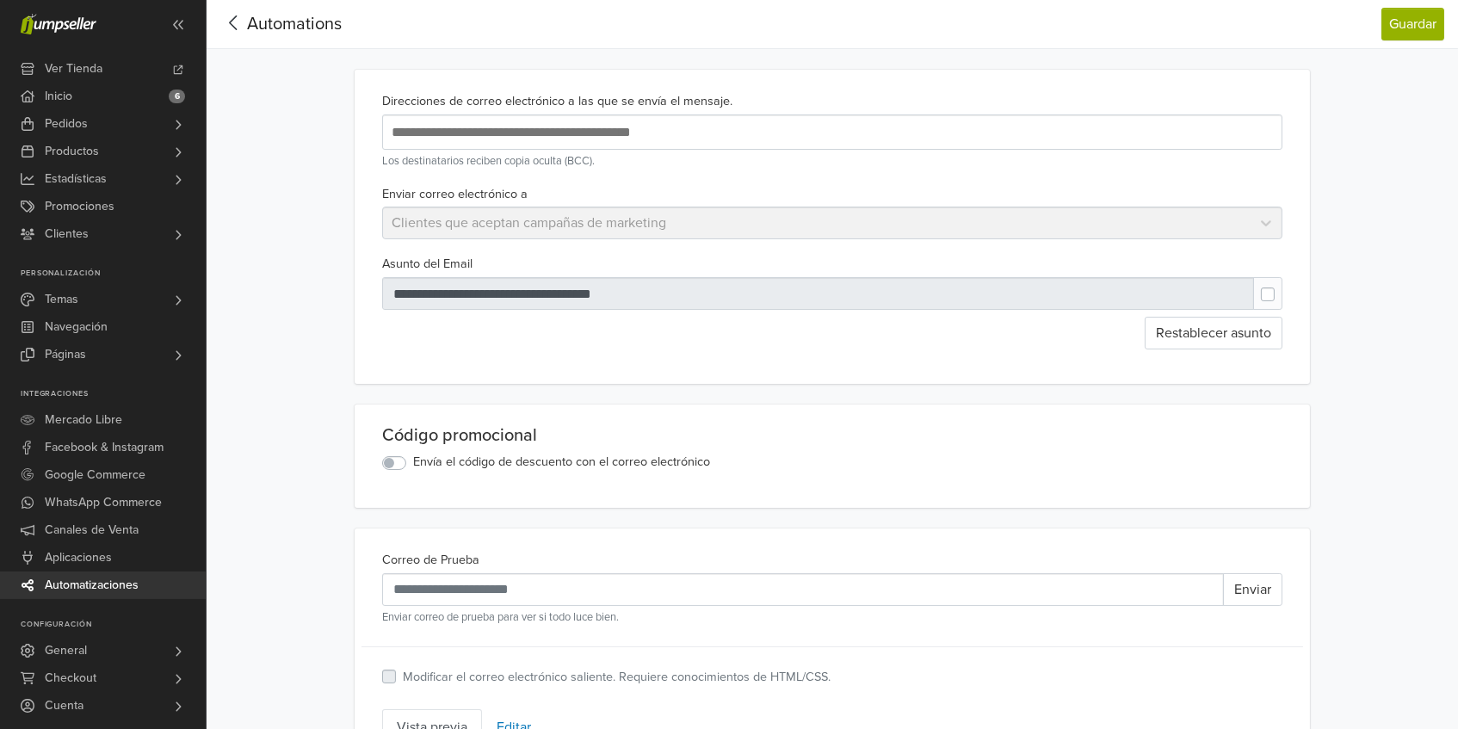
click at [253, 28] on span "Automations" at bounding box center [294, 24] width 95 height 21
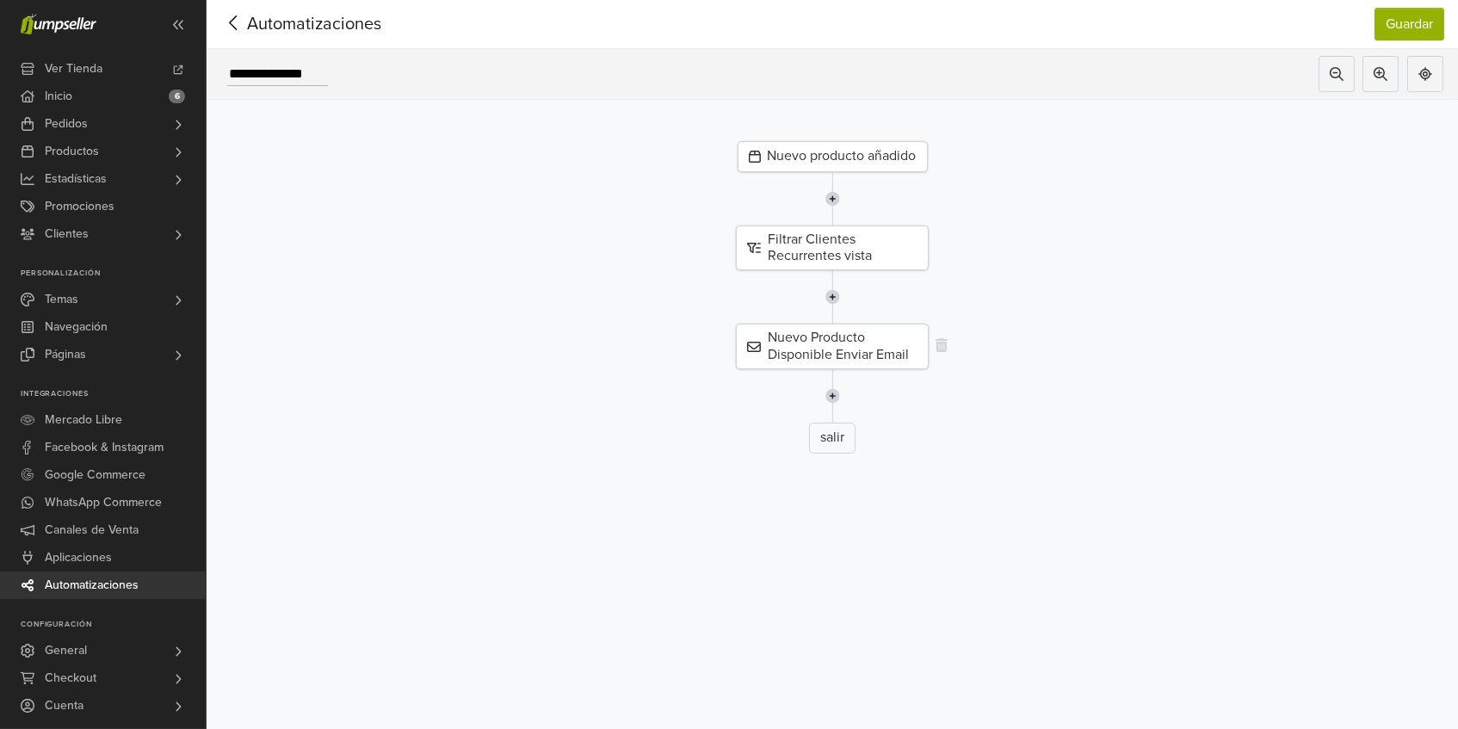
click at [894, 347] on div "Nuevo Producto Disponible Enviar Email" at bounding box center [832, 346] width 193 height 45
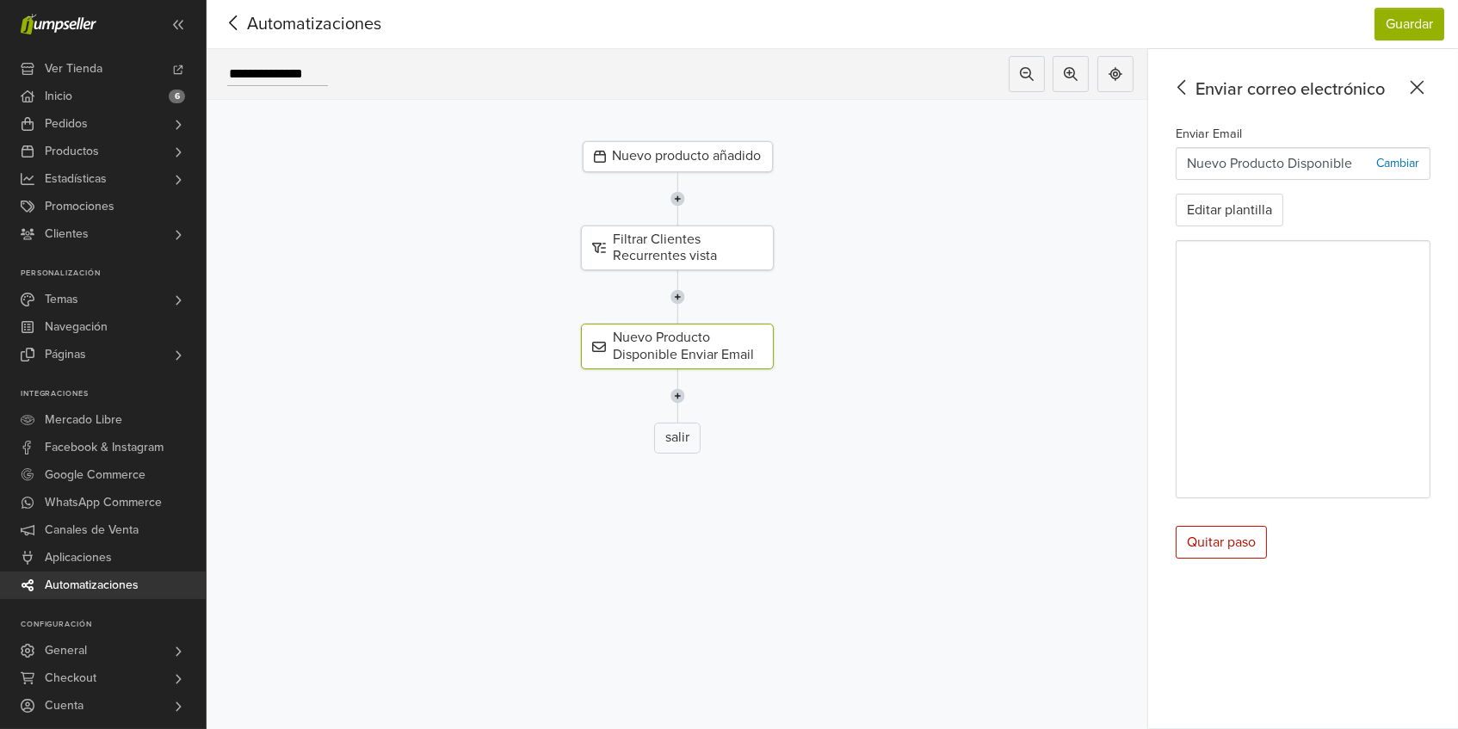
click at [1396, 161] on p "Cambiar" at bounding box center [1397, 163] width 43 height 18
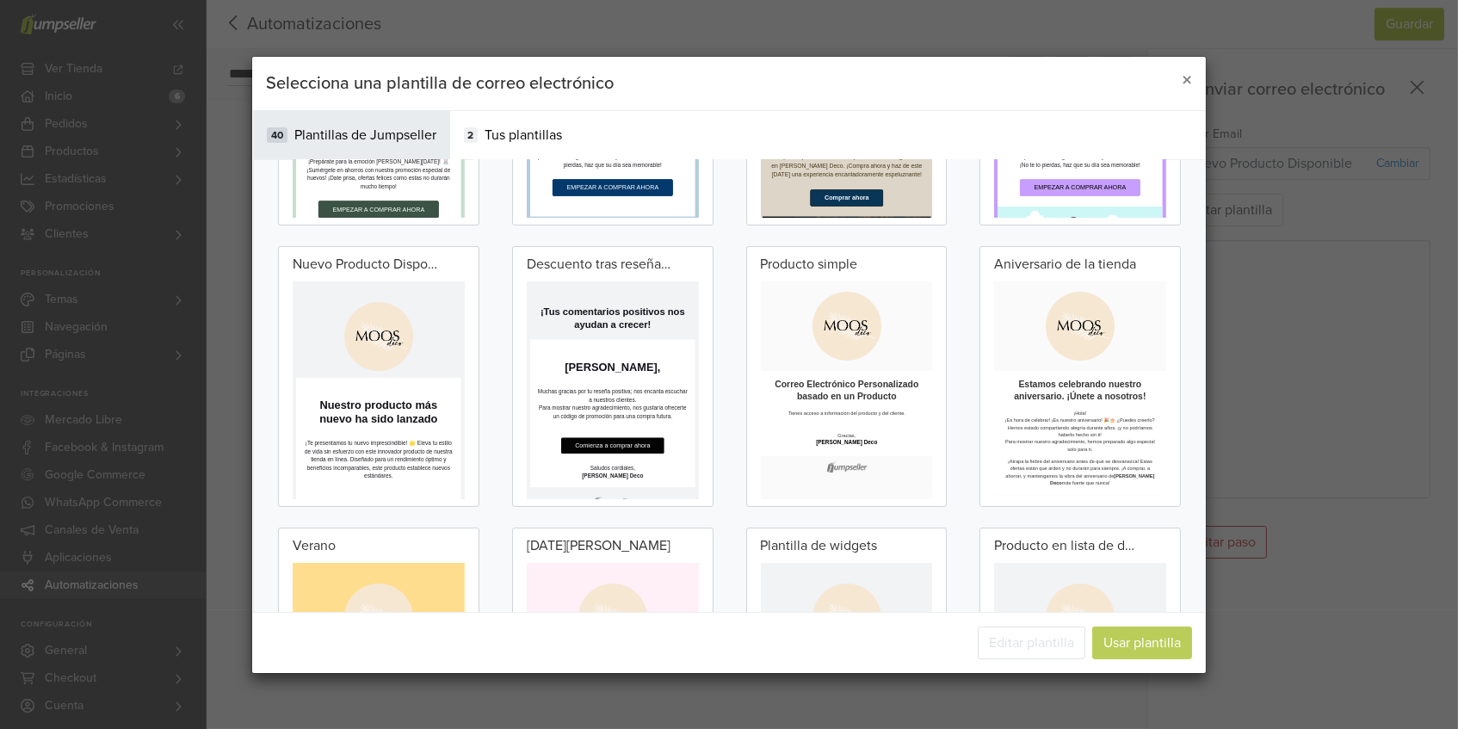
click at [493, 387] on p at bounding box center [506, 418] width 412 height 172
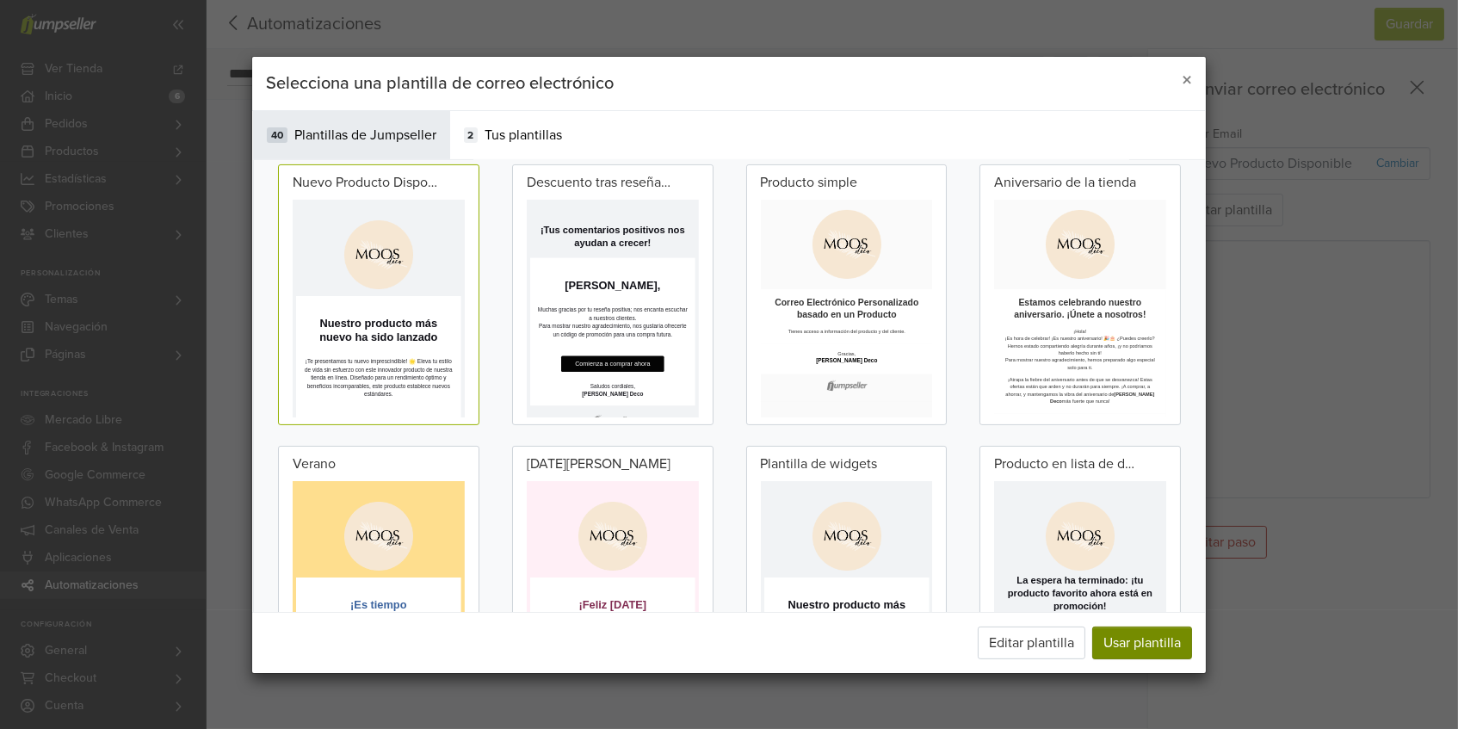
click at [1161, 639] on button "Usar plantilla" at bounding box center [1142, 642] width 100 height 33
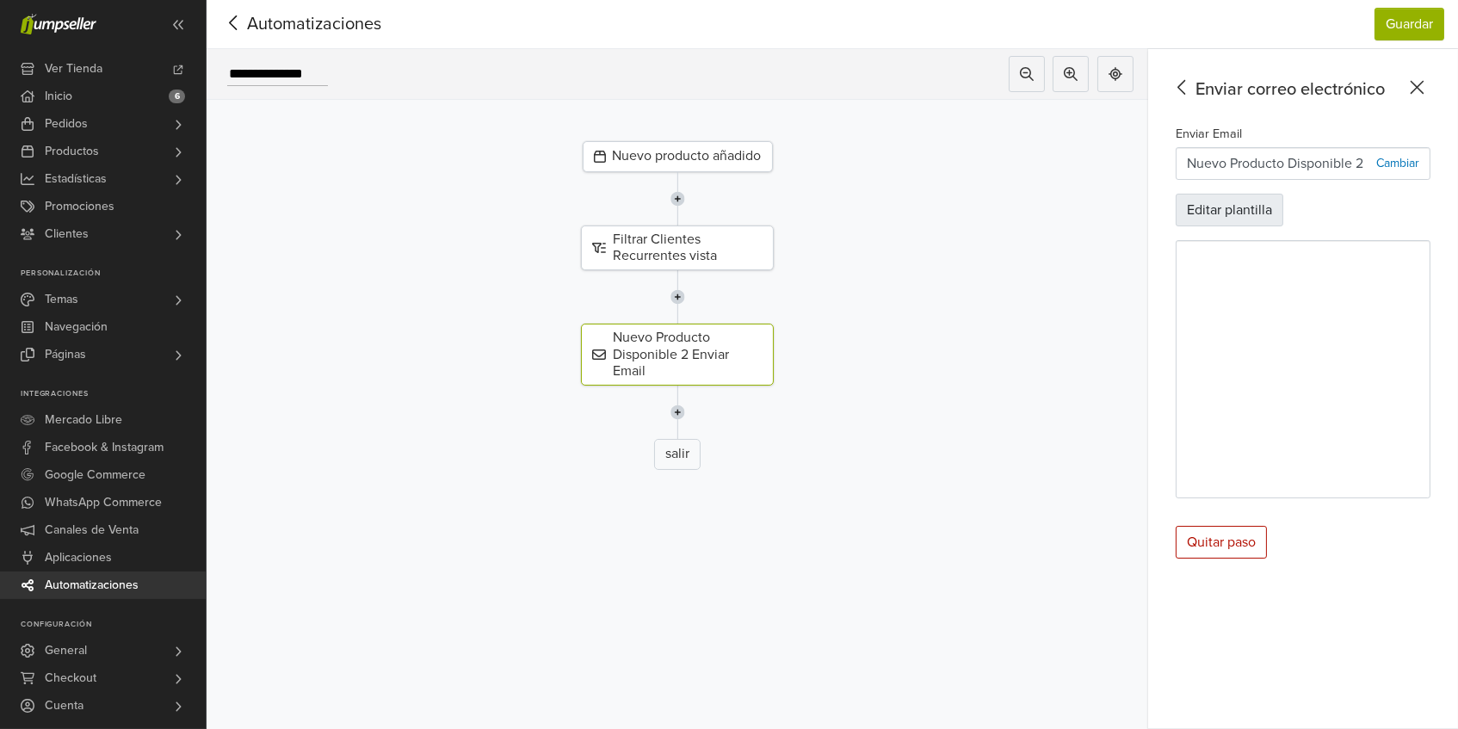
click at [1247, 206] on button "Editar plantilla" at bounding box center [1230, 210] width 108 height 33
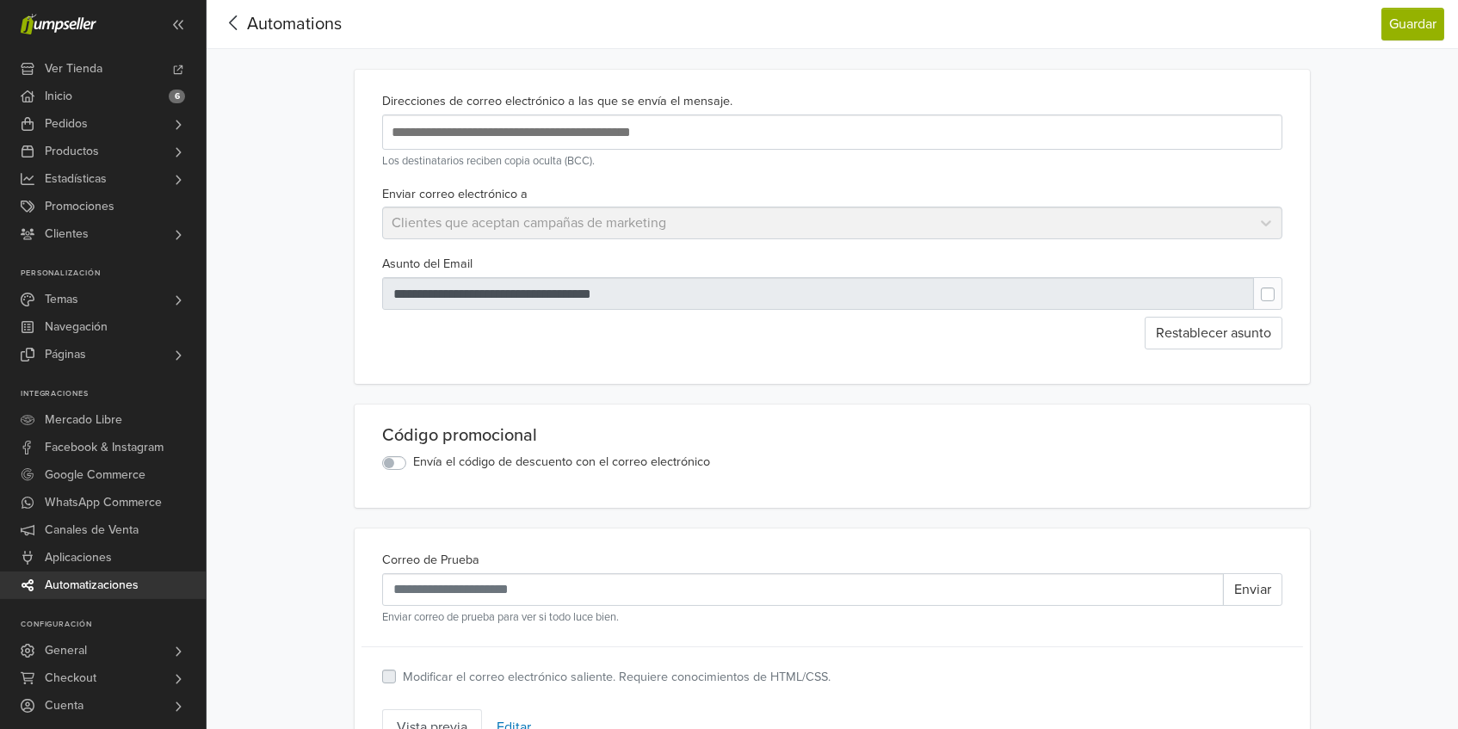
click at [274, 9] on div "Automations" at bounding box center [280, 24] width 121 height 34
click at [275, 27] on span "Automations" at bounding box center [294, 24] width 95 height 21
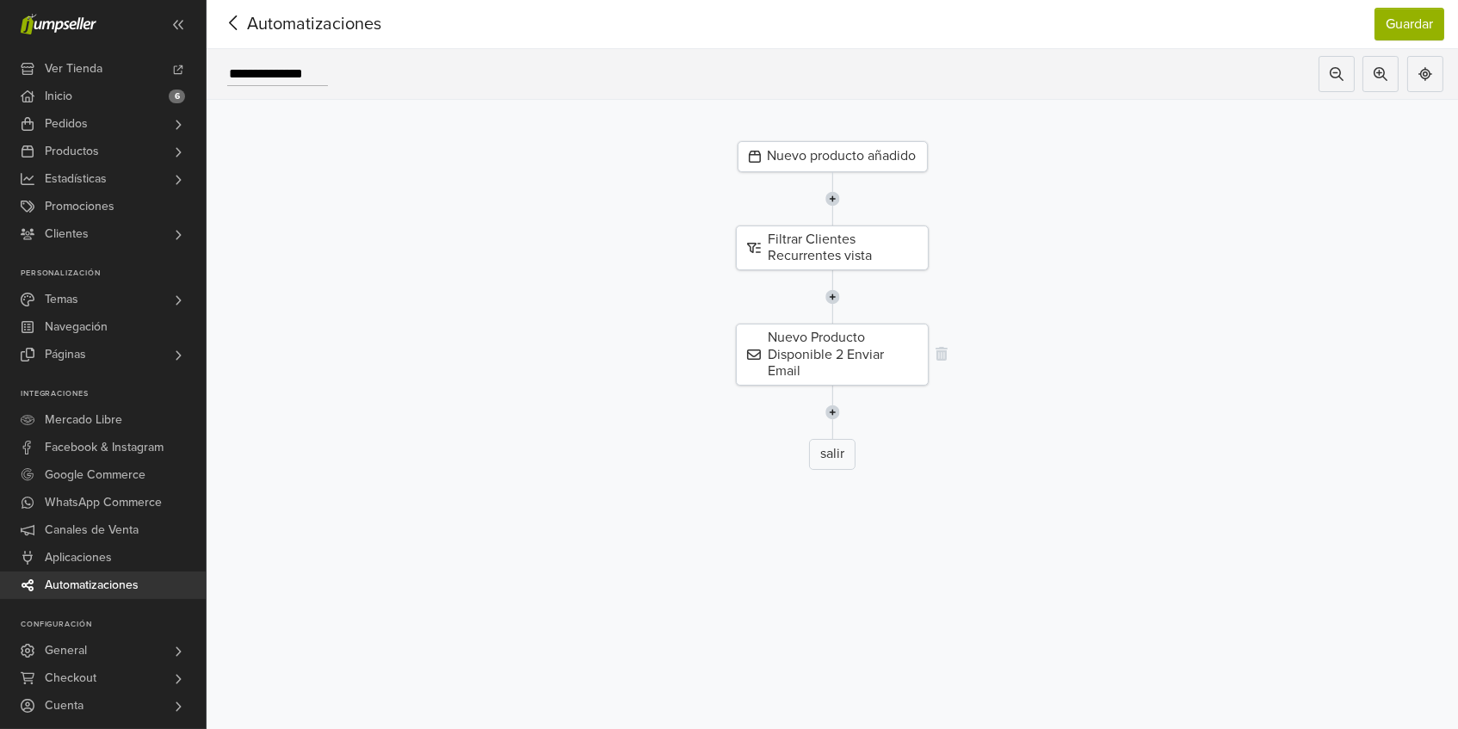
click at [882, 351] on div "Nuevo Producto Disponible 2 Enviar Email" at bounding box center [832, 355] width 193 height 62
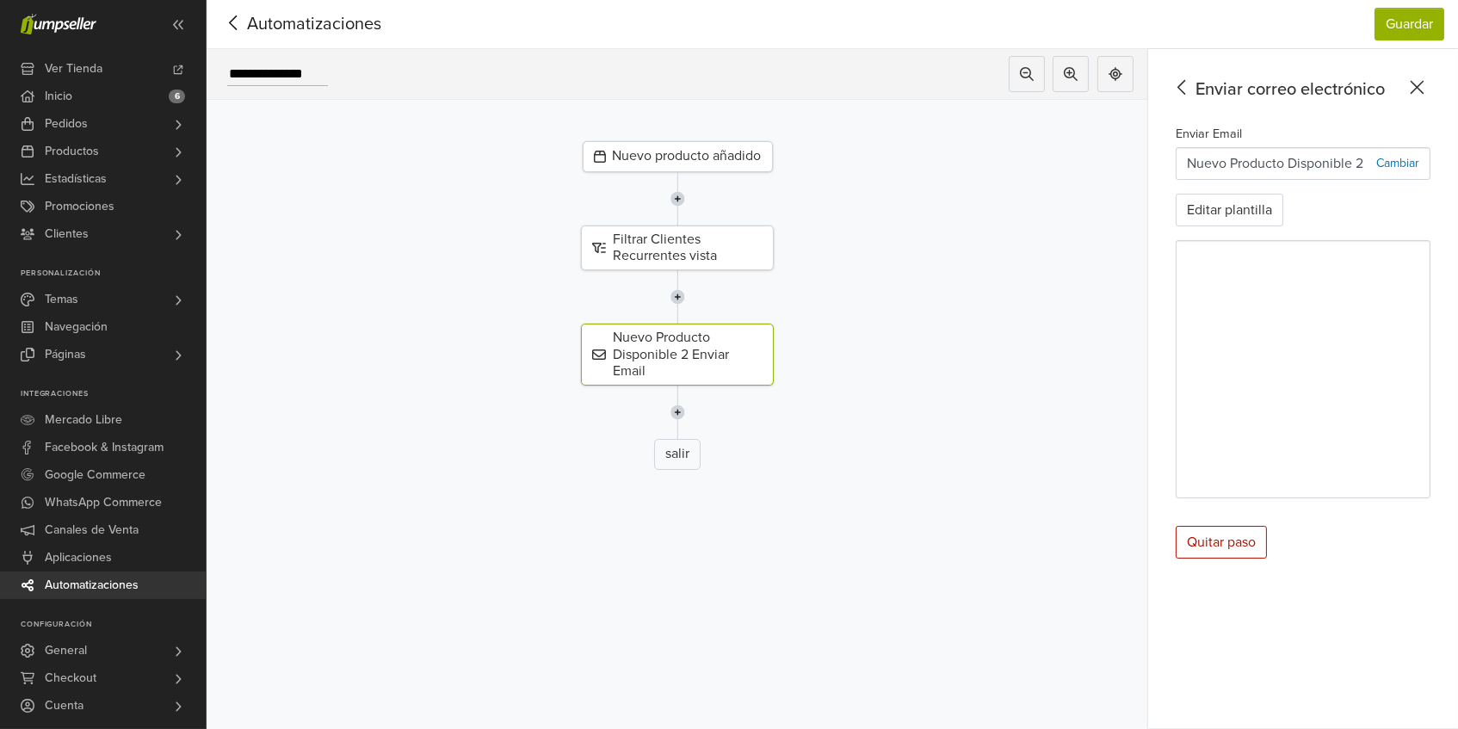
click at [1404, 158] on p "Cambiar" at bounding box center [1397, 163] width 43 height 18
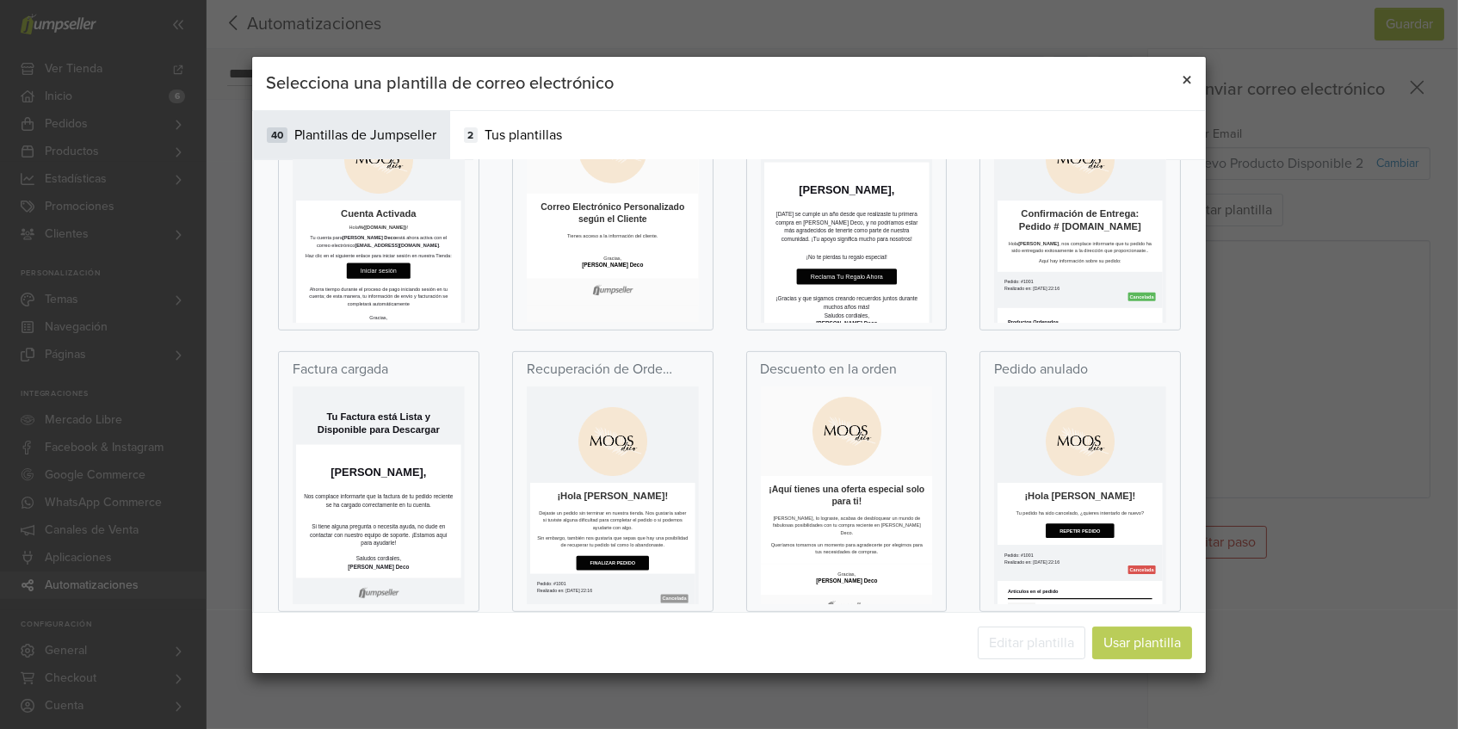
click at [1186, 78] on span "×" at bounding box center [1187, 79] width 10 height 25
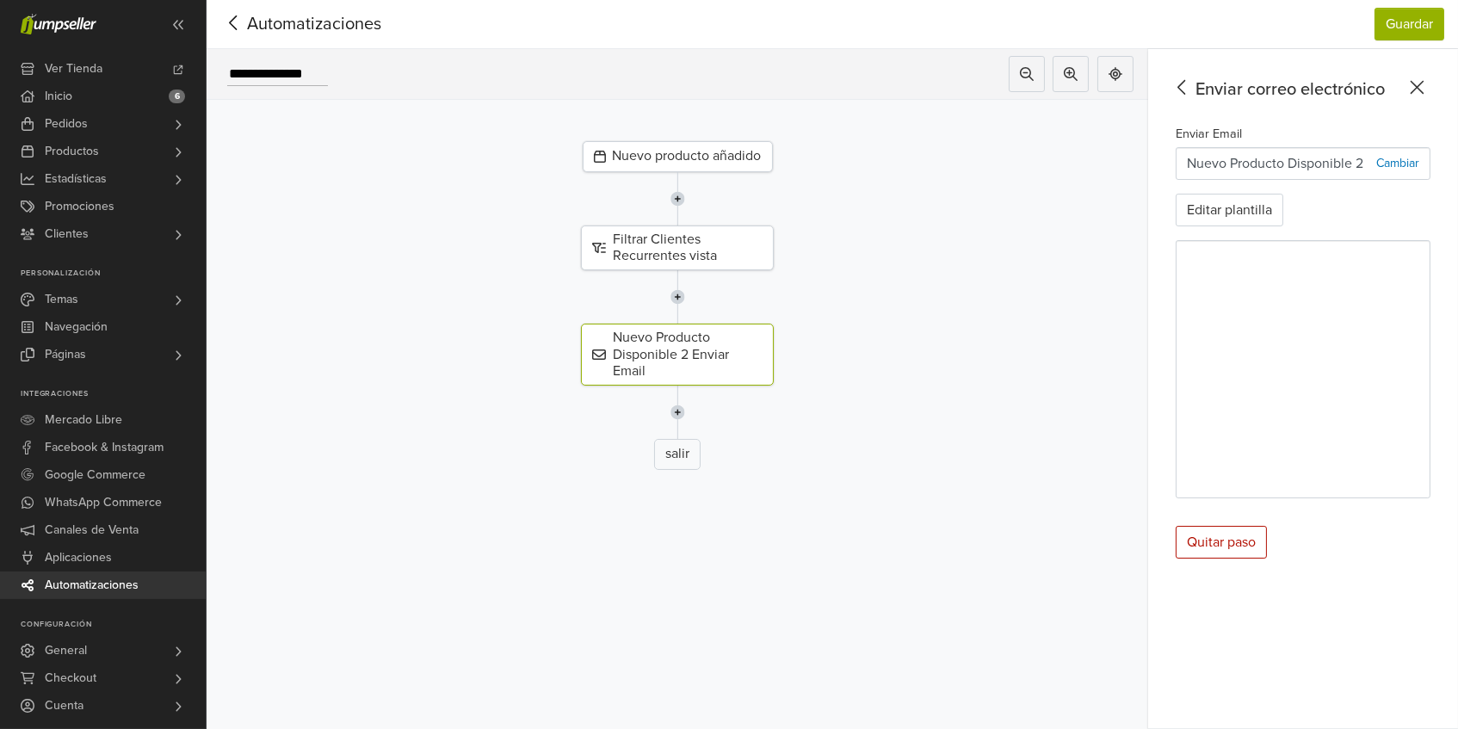
click at [862, 75] on div "**********" at bounding box center [677, 74] width 941 height 51
click at [1397, 20] on button "Guardar" at bounding box center [1409, 24] width 70 height 33
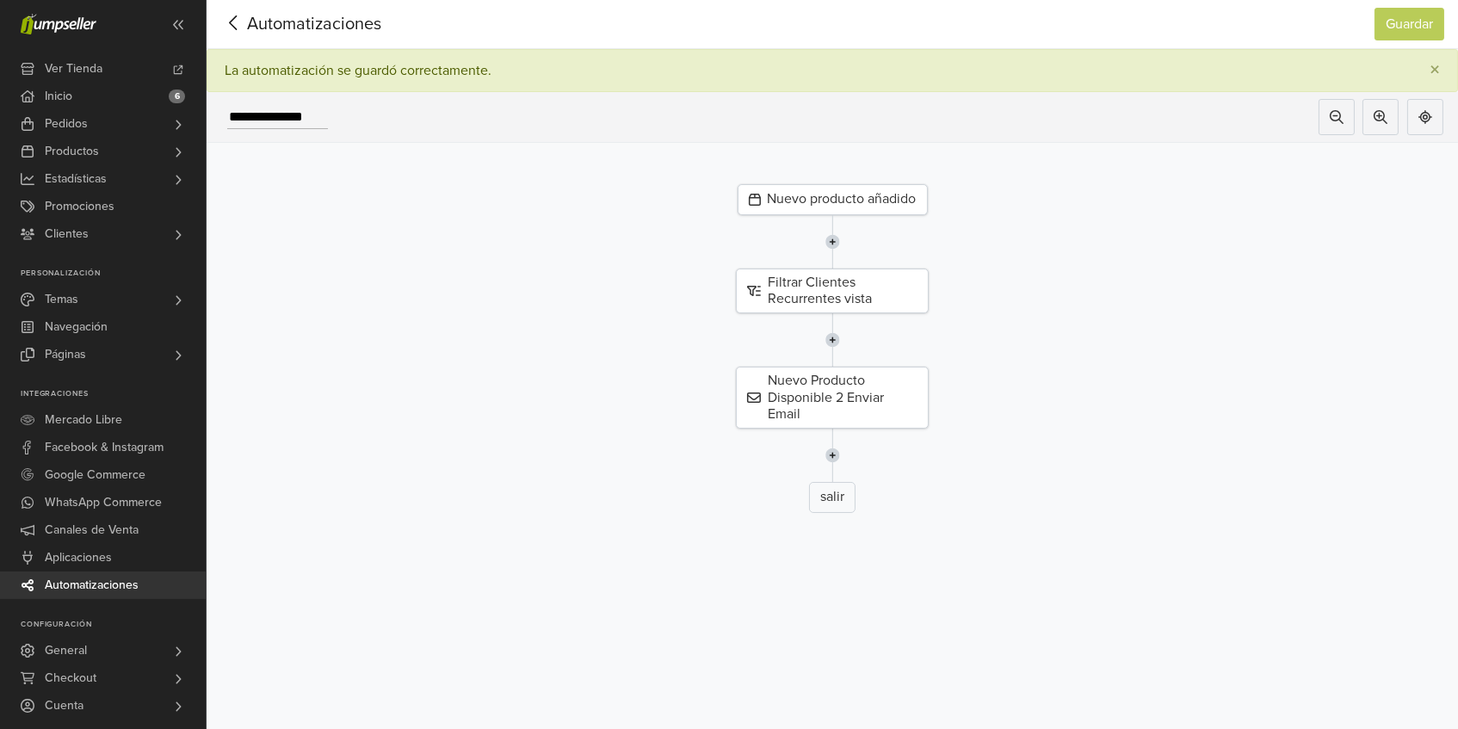
click at [284, 9] on div "Automatizaciones" at bounding box center [294, 24] width 148 height 34
click at [238, 20] on icon at bounding box center [233, 23] width 27 height 22
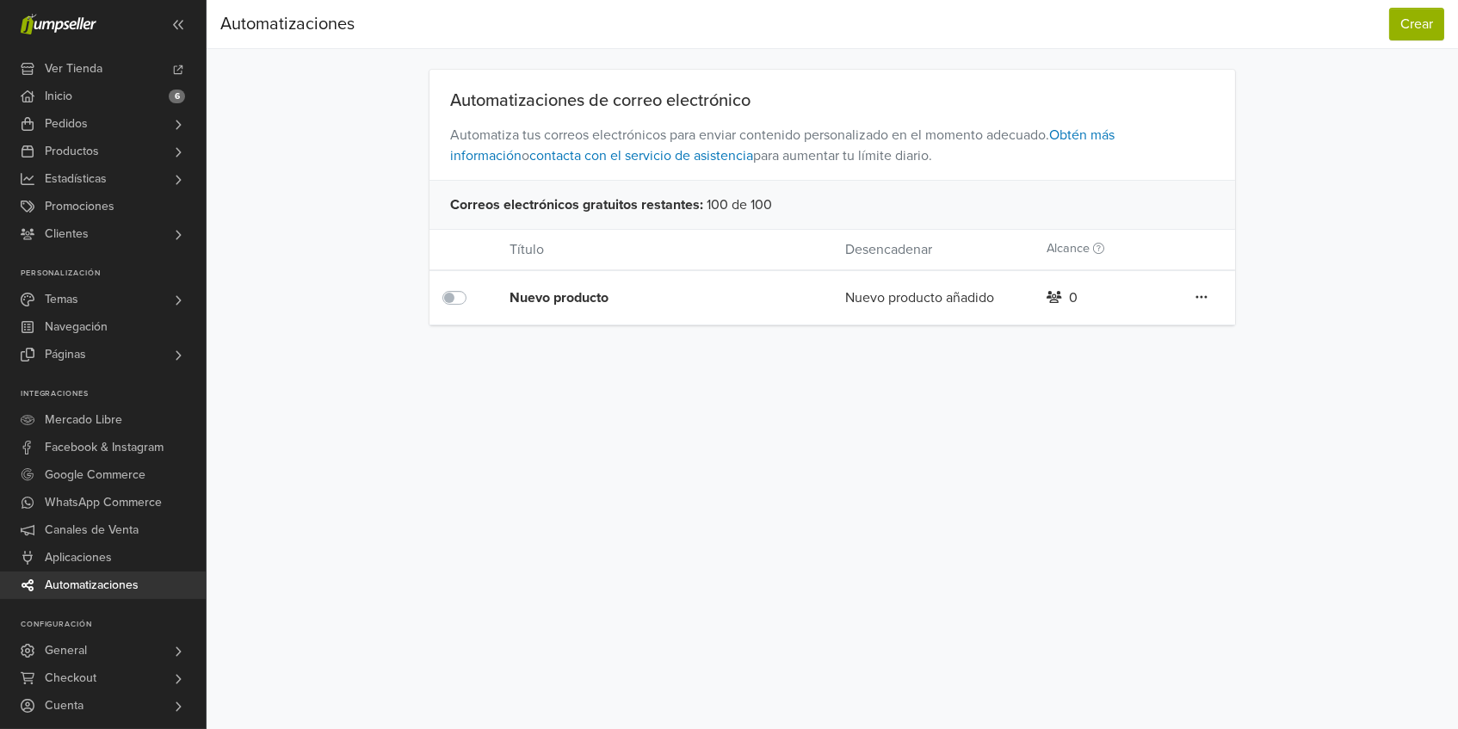
click at [1200, 290] on icon at bounding box center [1201, 297] width 12 height 14
click at [1157, 320] on link "Editar" at bounding box center [1140, 332] width 136 height 28
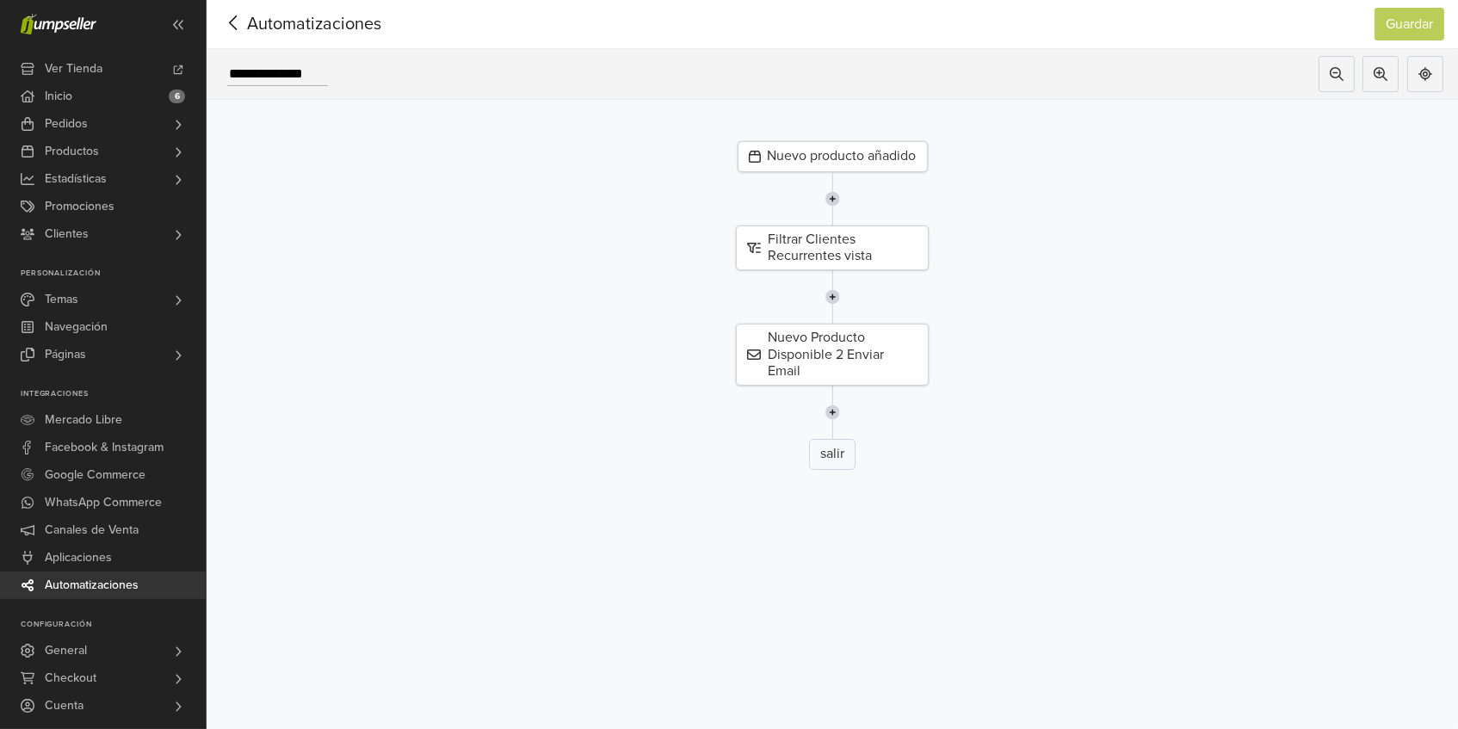
click at [234, 20] on icon at bounding box center [233, 22] width 8 height 15
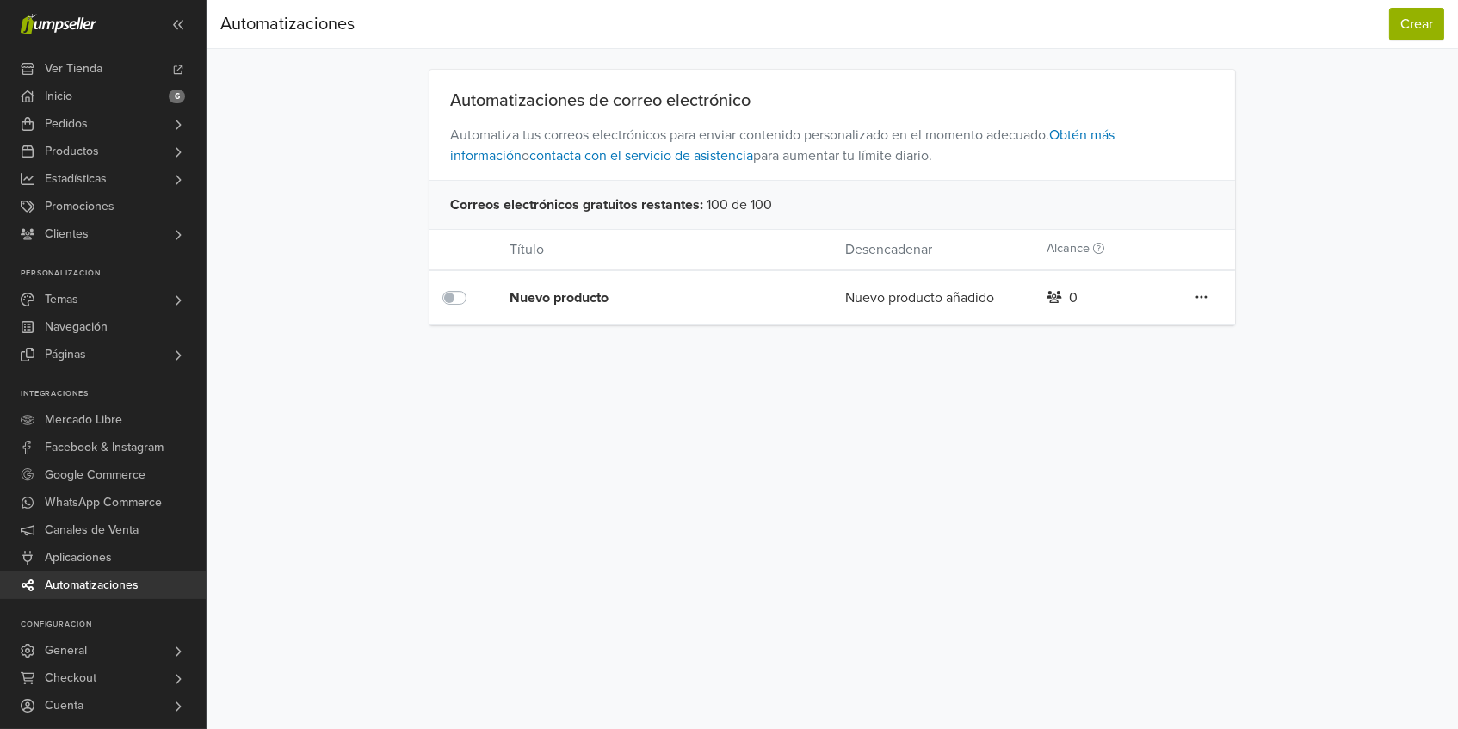
click at [473, 287] on label at bounding box center [473, 287] width 0 height 0
click at [359, 158] on div "Automatizaciones de correo electrónico Automatiza tus correos electrónicos para…" at bounding box center [832, 198] width 981 height 256
